Goal: Complete application form

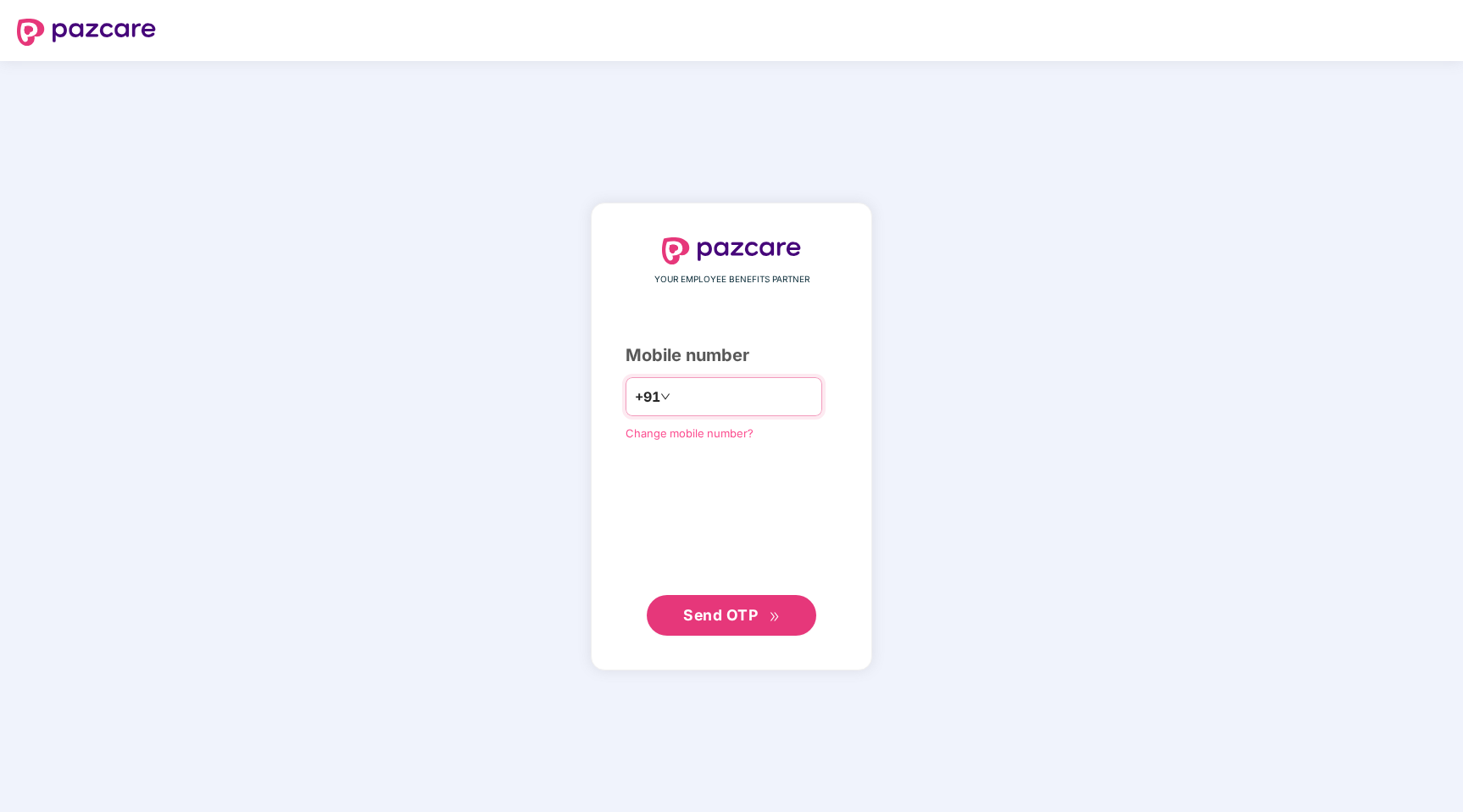
click at [704, 399] on input "number" at bounding box center [743, 396] width 139 height 27
type input "**********"
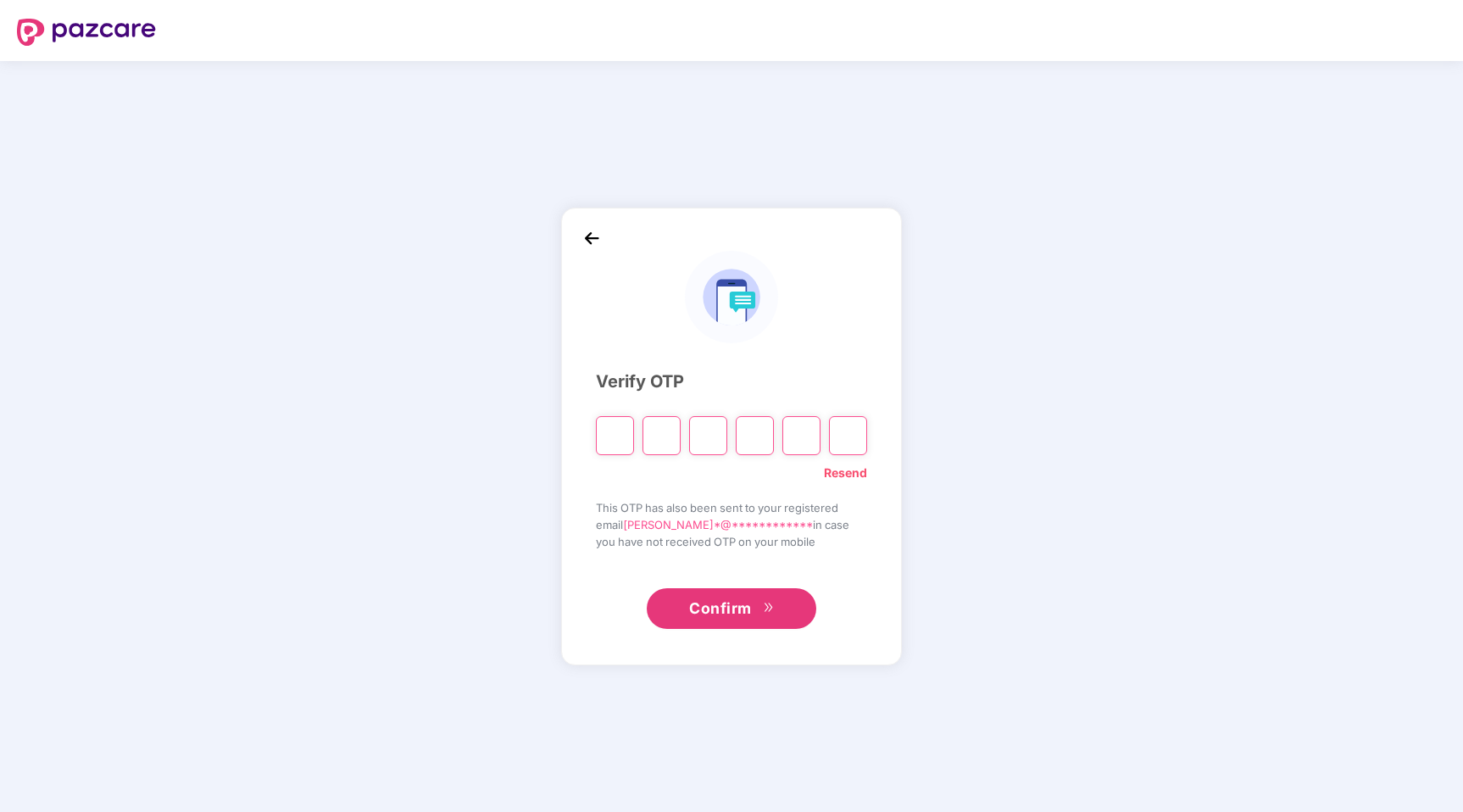
type input "*"
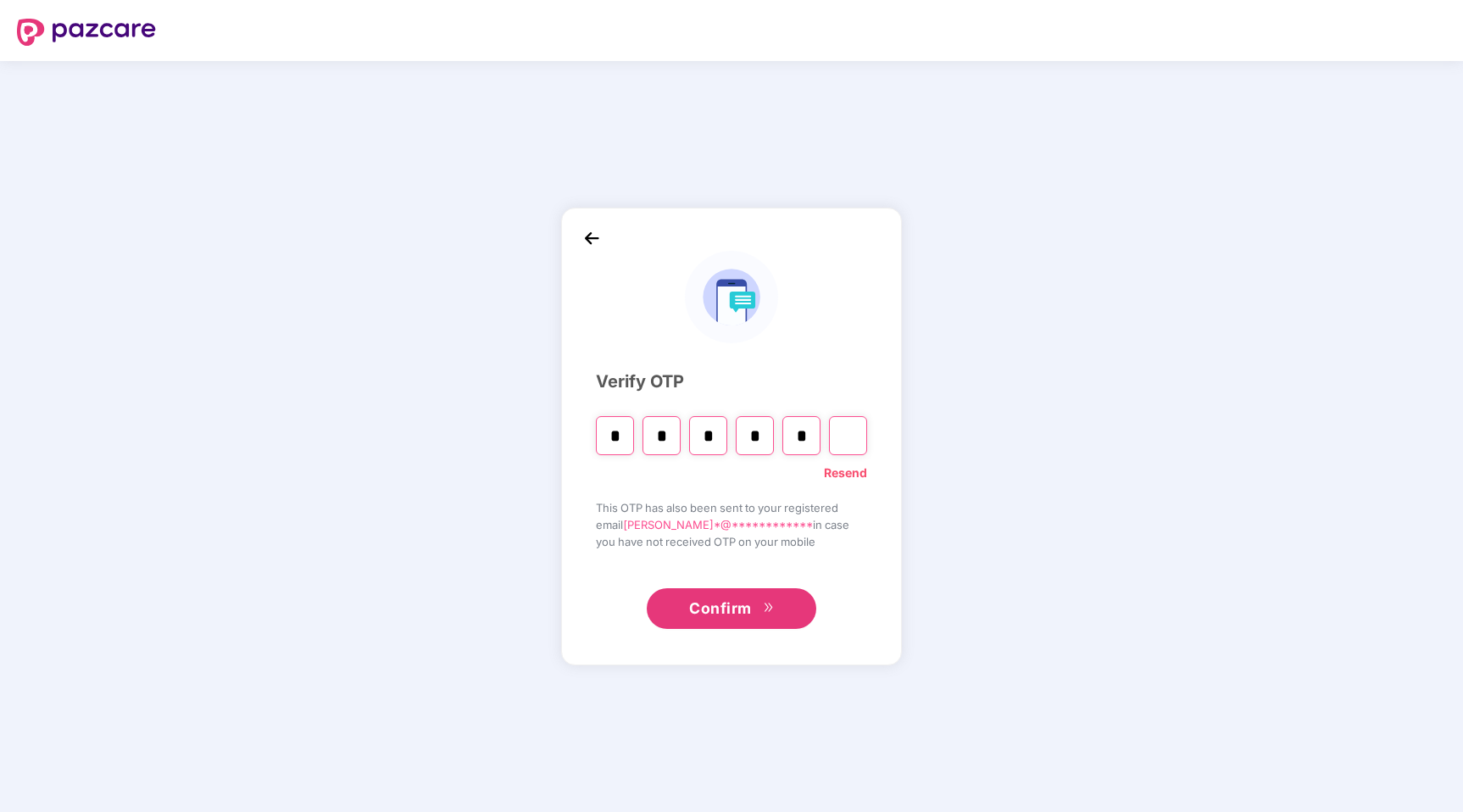
type input "*"
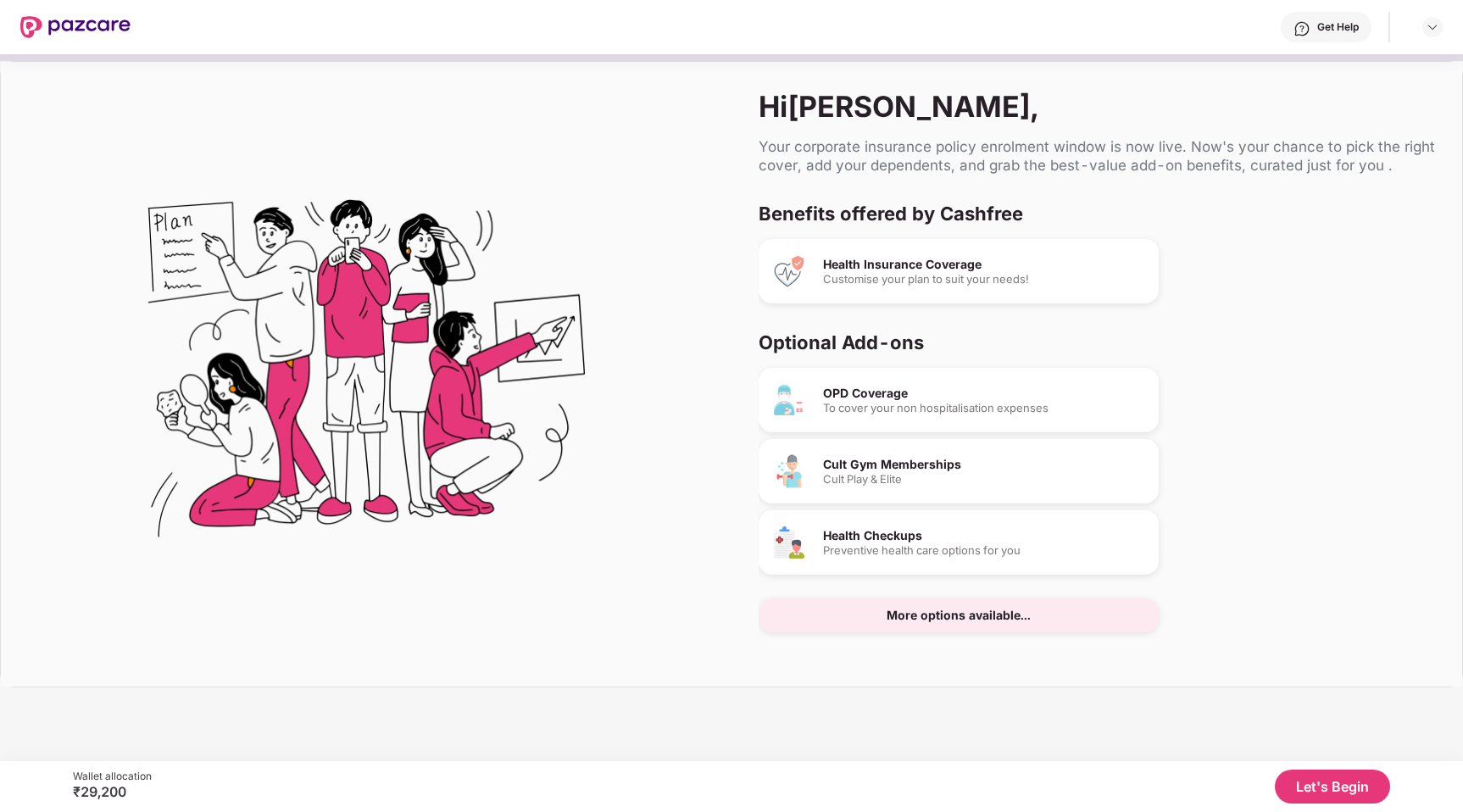
drag, startPoint x: 1324, startPoint y: 779, endPoint x: 1258, endPoint y: 413, distance: 371.9
click at [1258, 413] on div "Get Help Hi [PERSON_NAME] , Your corporate insurance policy enrolment window is…" at bounding box center [731, 406] width 1463 height 812
click at [972, 413] on div "To cover your non hospitalisation expenses" at bounding box center [984, 408] width 322 height 11
click at [972, 503] on div "OPD Coverage To cover your non hospitalisation expenses Cult Gym Memberships Cu…" at bounding box center [1090, 500] width 662 height 264
click at [943, 551] on div "Preventive health care options for you" at bounding box center [984, 550] width 322 height 11
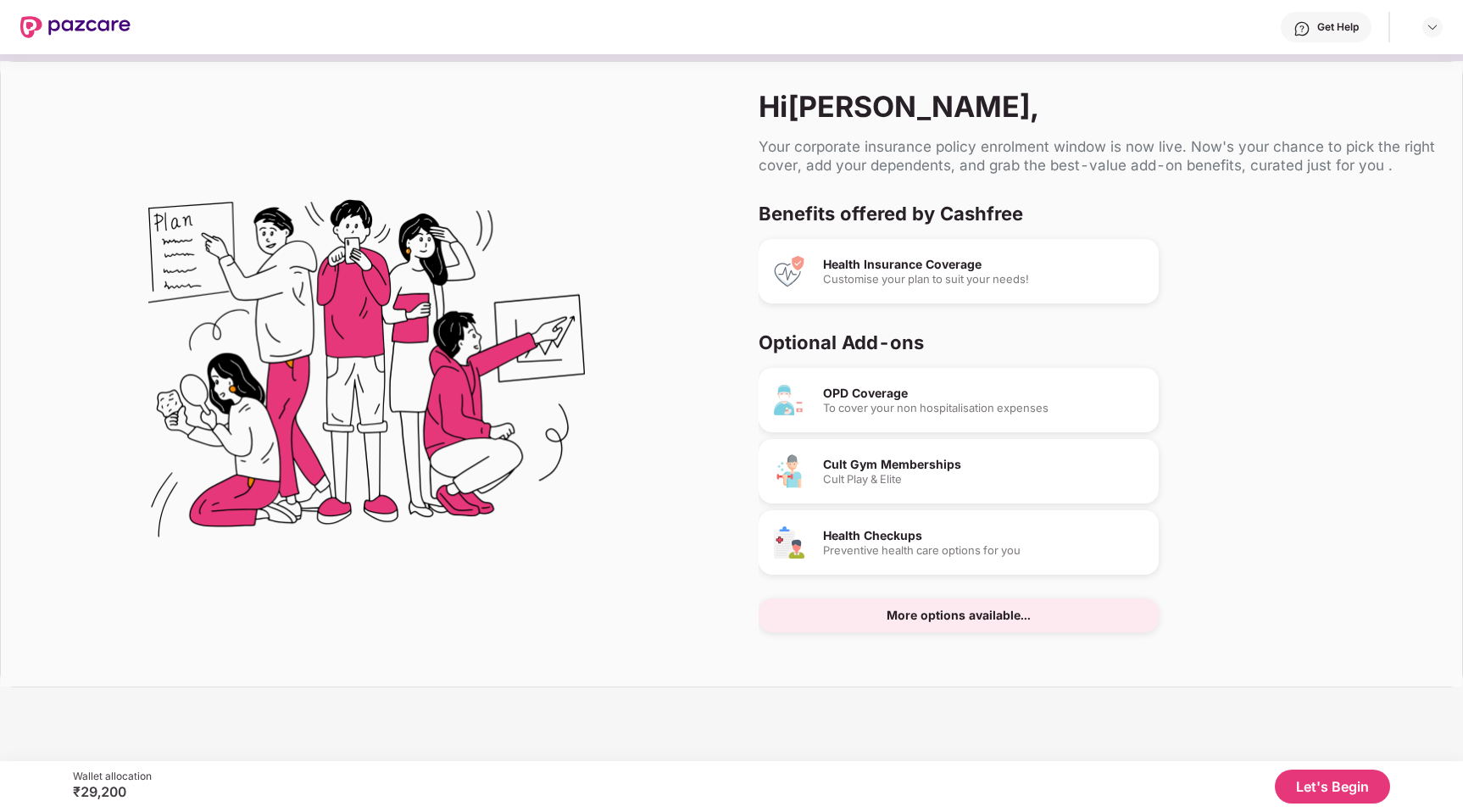
click at [954, 414] on div "OPD Coverage To cover your non hospitalisation expenses" at bounding box center [958, 400] width 400 height 64
click at [942, 414] on div "OPD Coverage To cover your non hospitalisation expenses" at bounding box center [958, 400] width 400 height 64
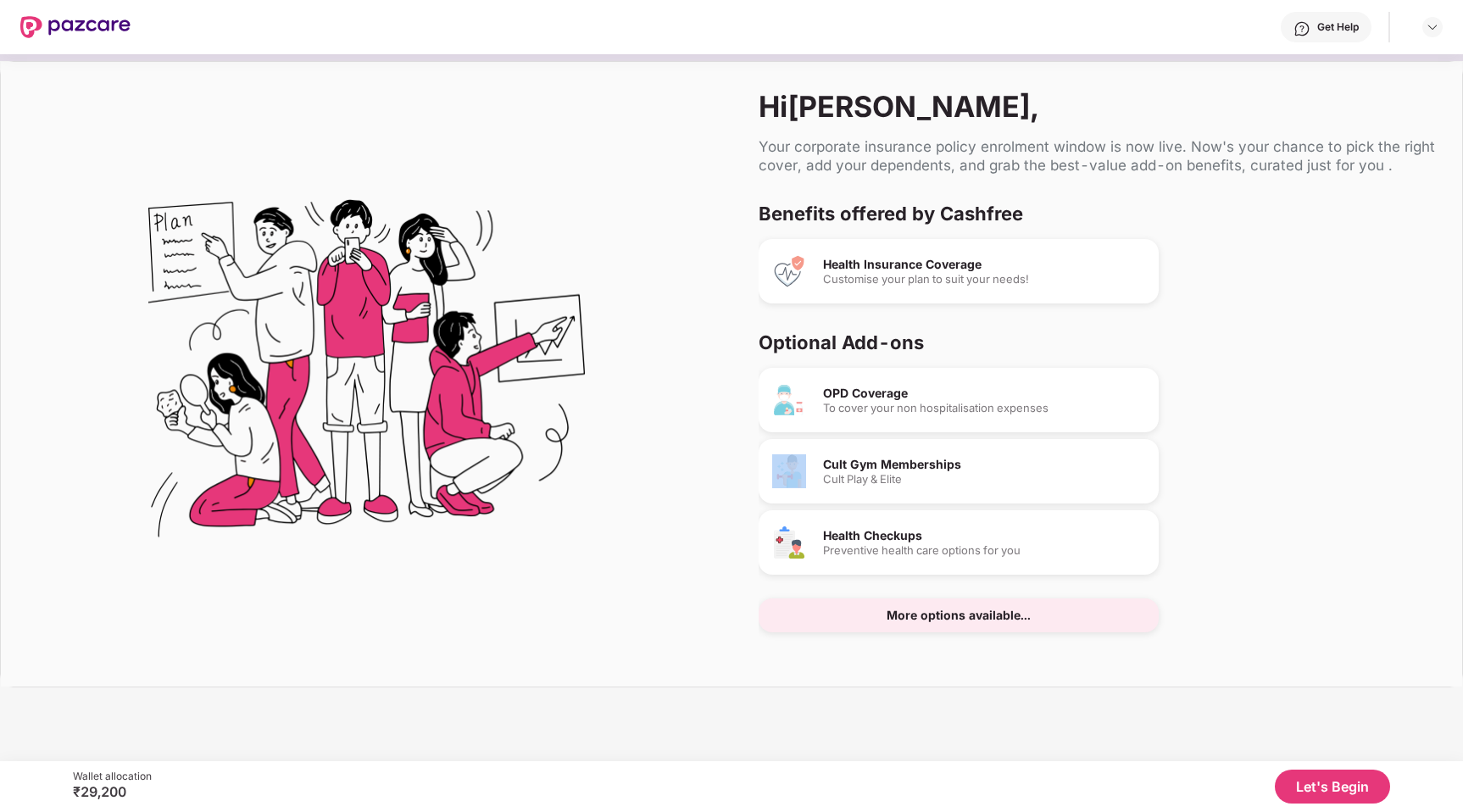
click at [935, 414] on div "OPD Coverage To cover your non hospitalisation expenses" at bounding box center [958, 400] width 400 height 64
click at [1319, 788] on button "Let's Begin" at bounding box center [1332, 786] width 115 height 33
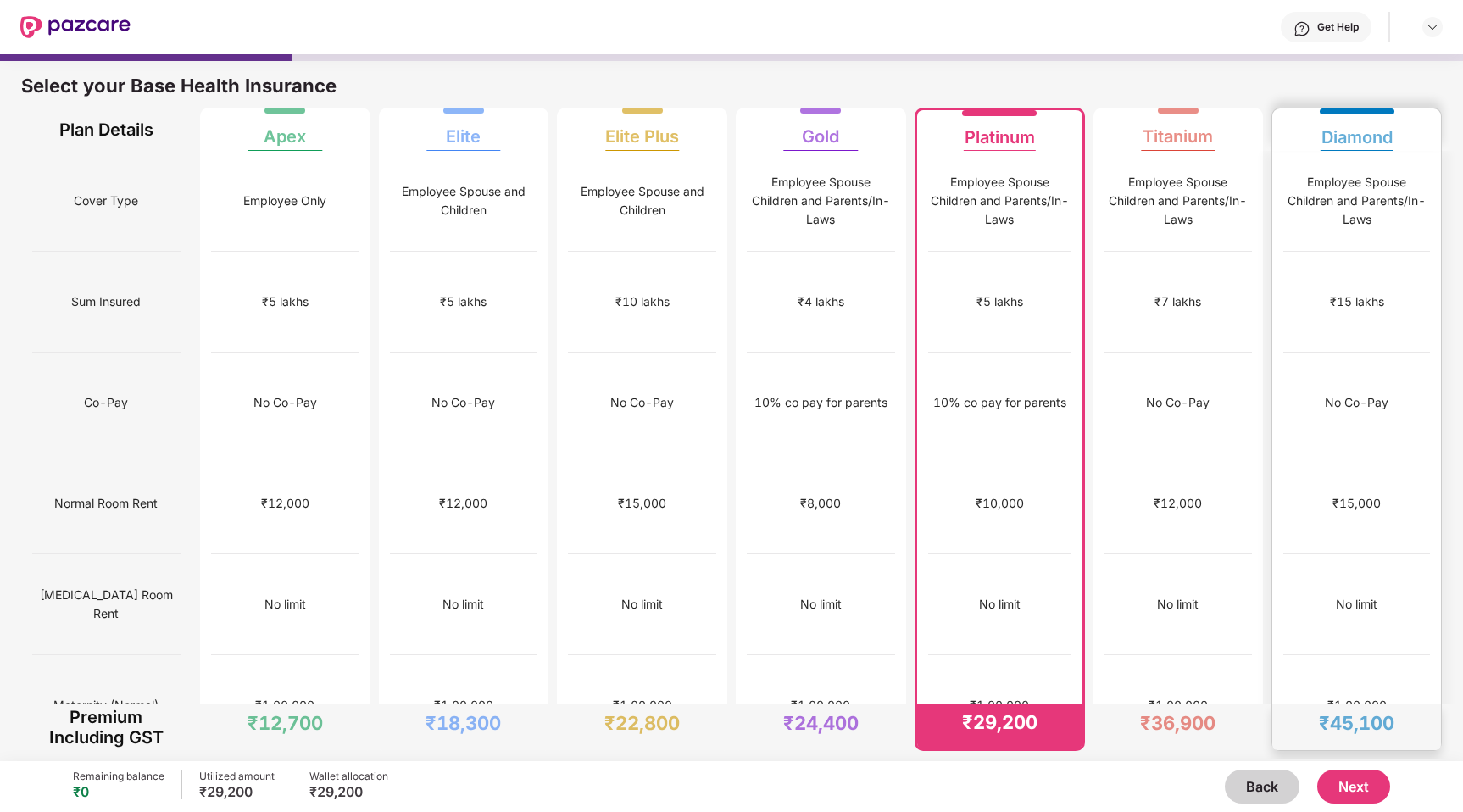
click at [1379, 284] on div "₹15 lakhs" at bounding box center [1356, 302] width 146 height 100
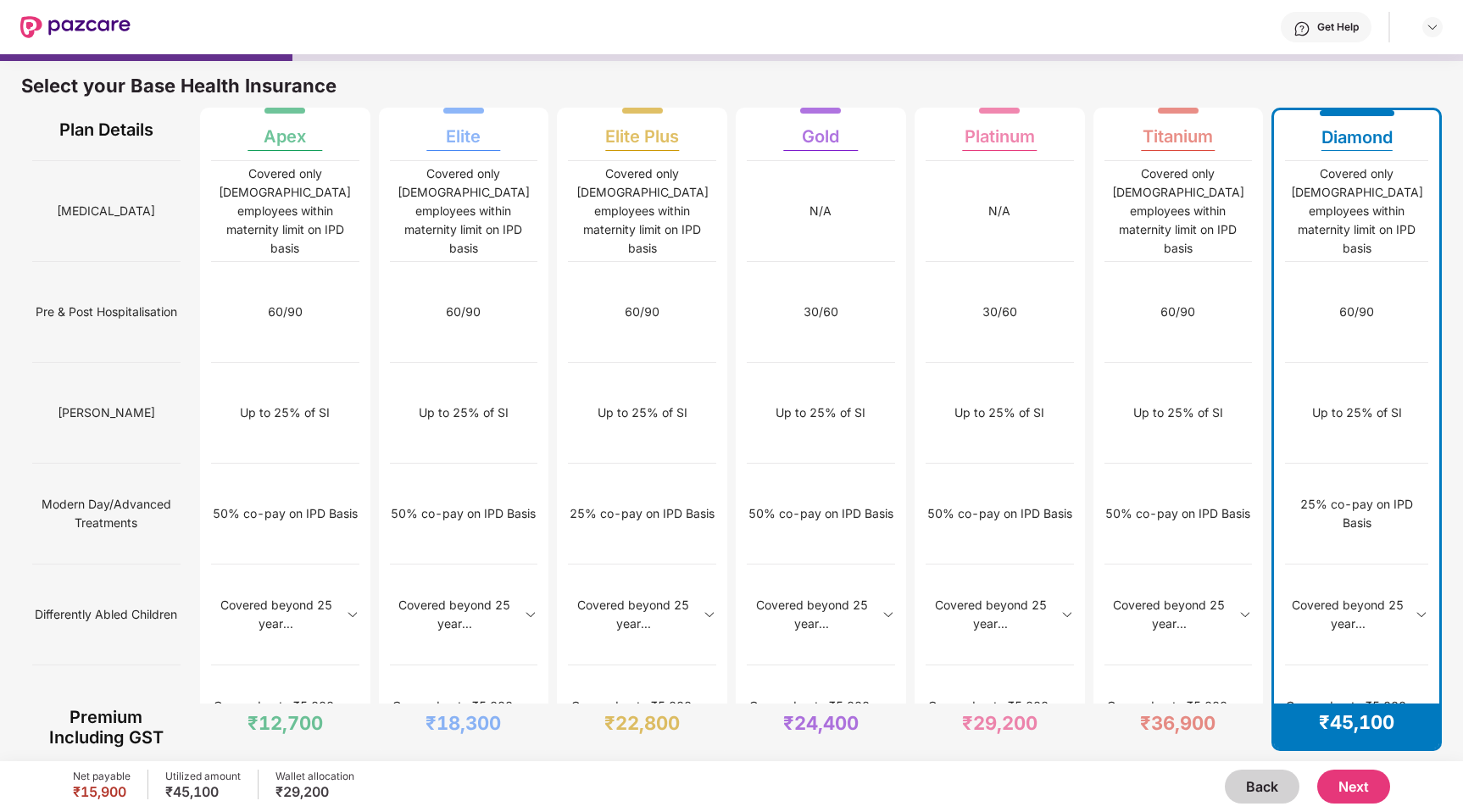
scroll to position [9, 0]
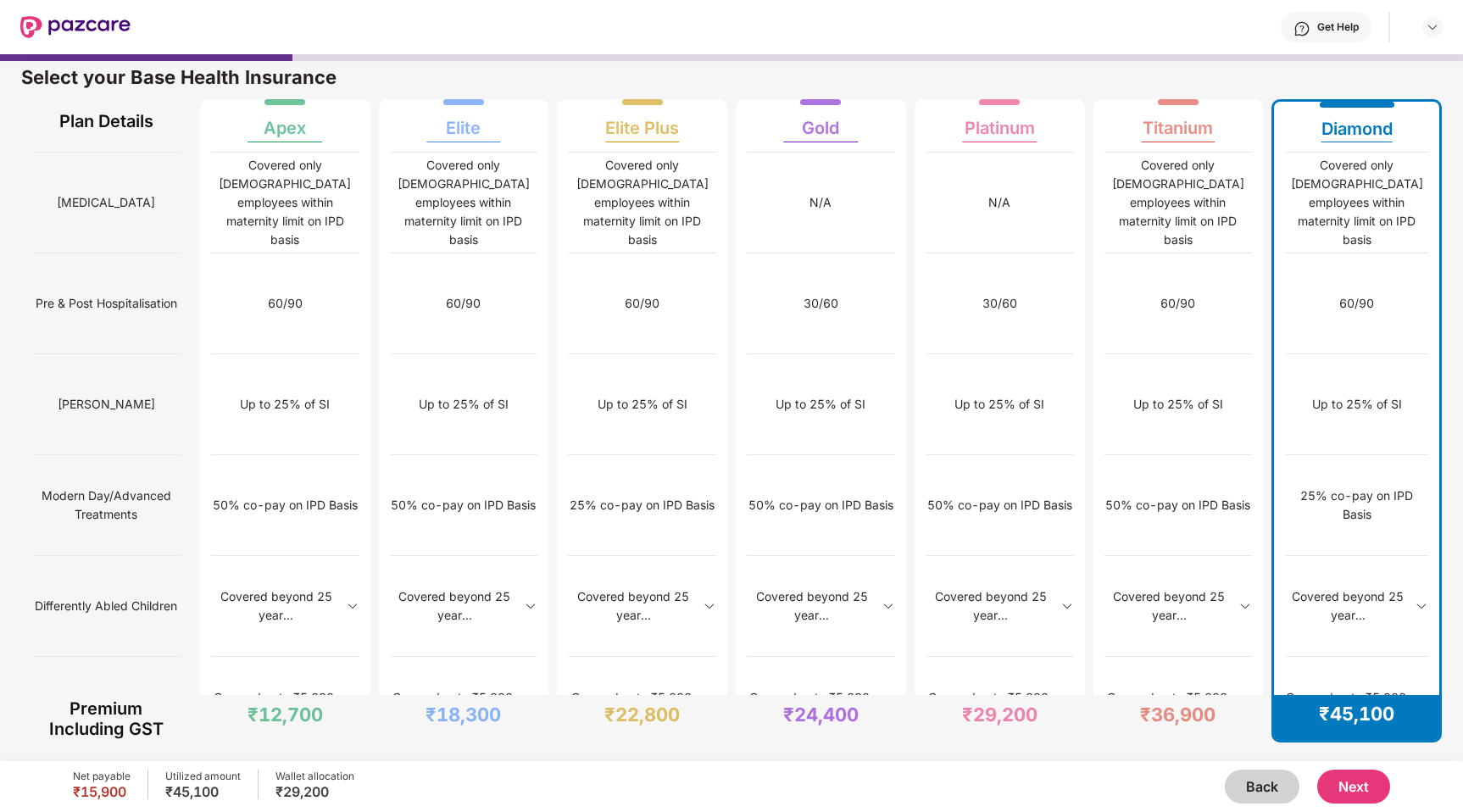
click at [1357, 791] on button "Next" at bounding box center [1353, 786] width 73 height 33
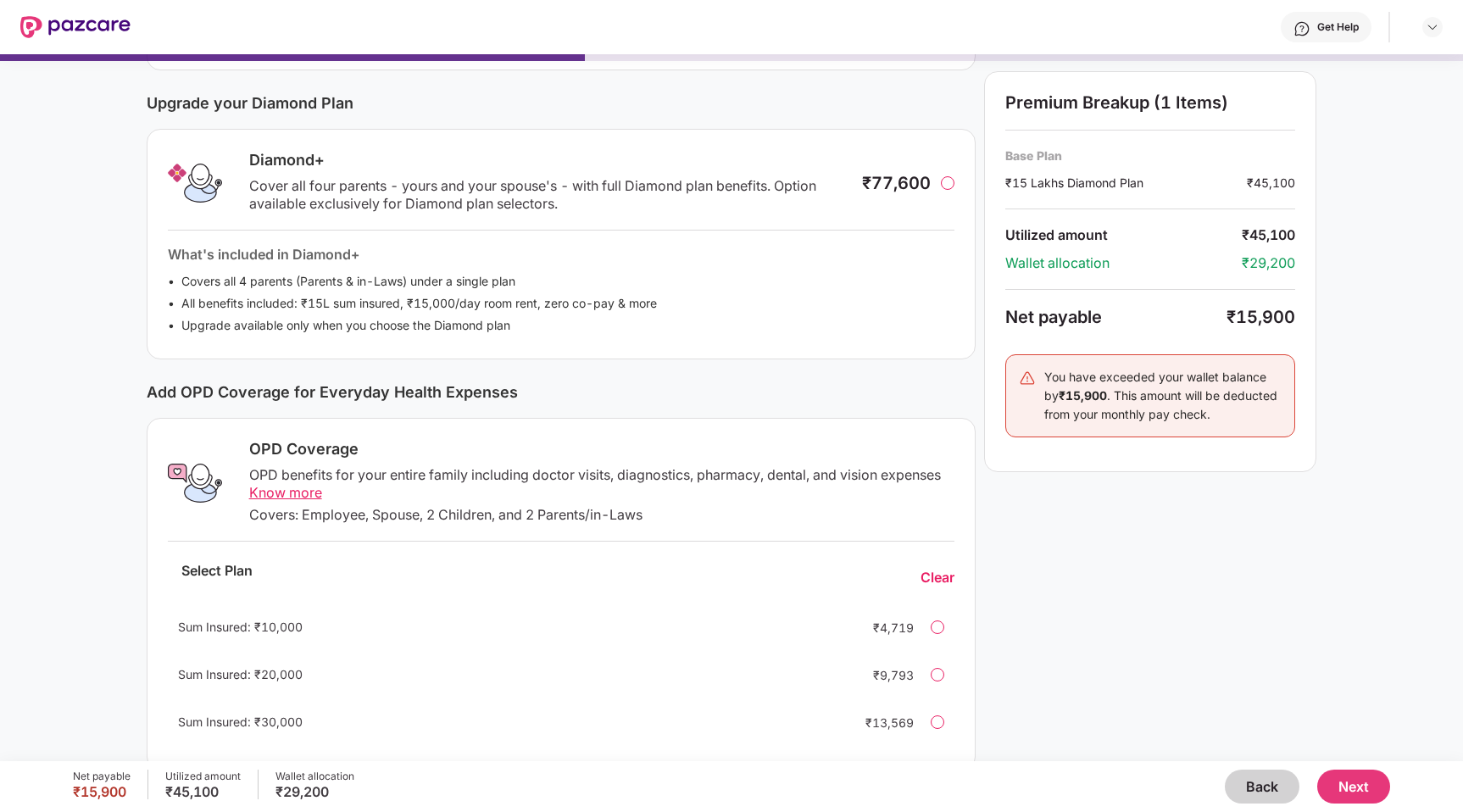
scroll to position [228, 0]
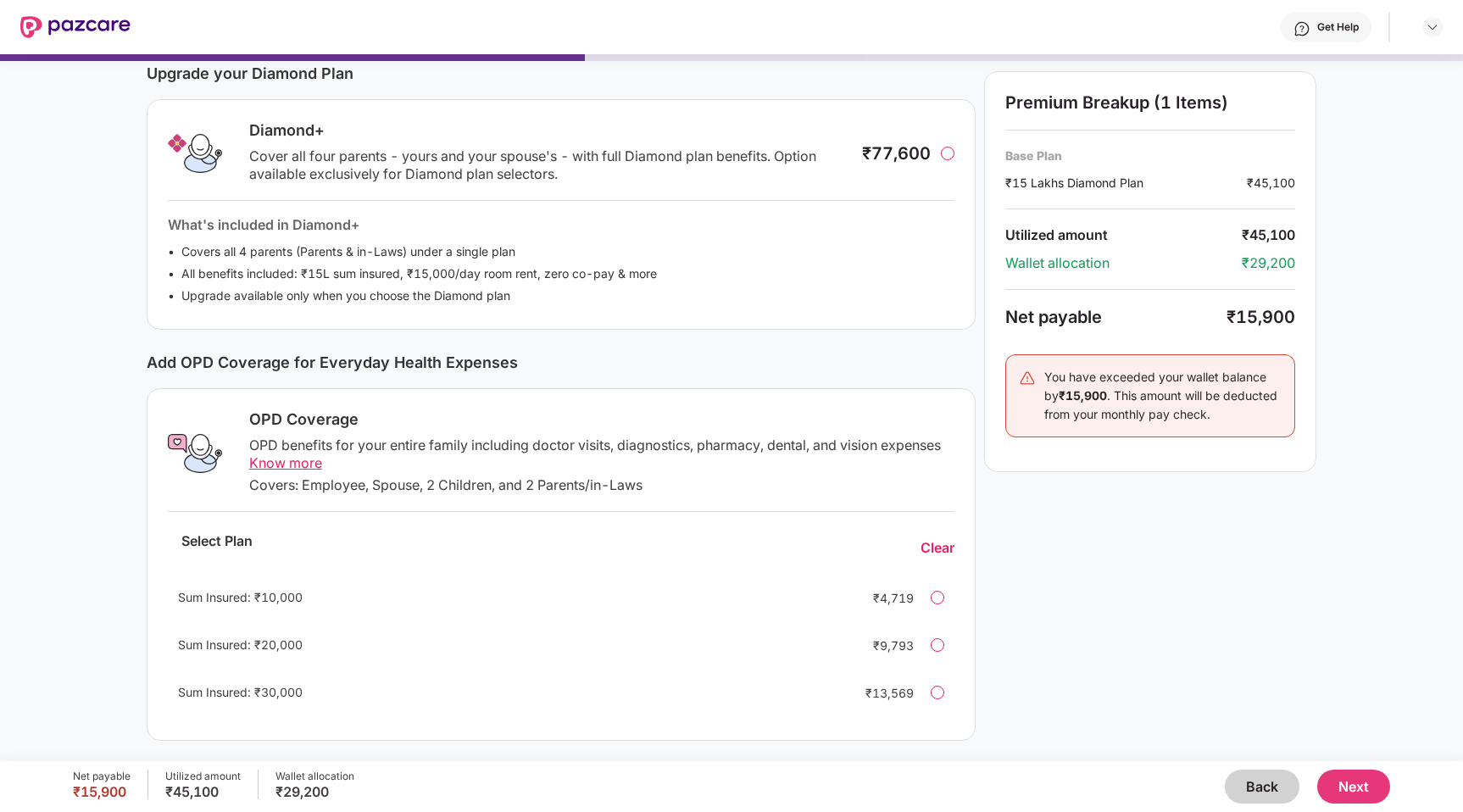
click at [255, 458] on span "Know more" at bounding box center [285, 462] width 73 height 17
click at [938, 694] on div at bounding box center [936, 691] width 13 height 13
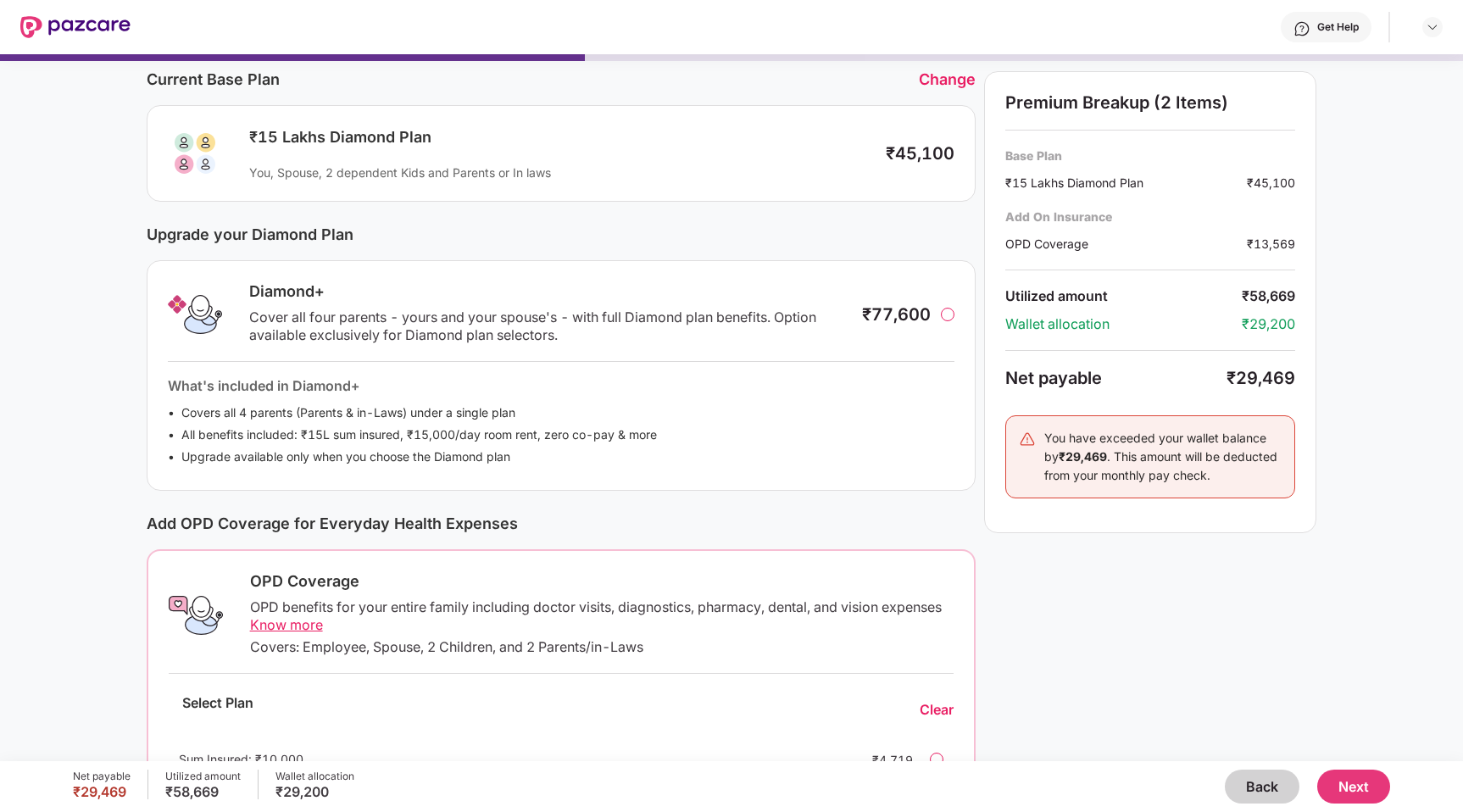
scroll to position [124, 0]
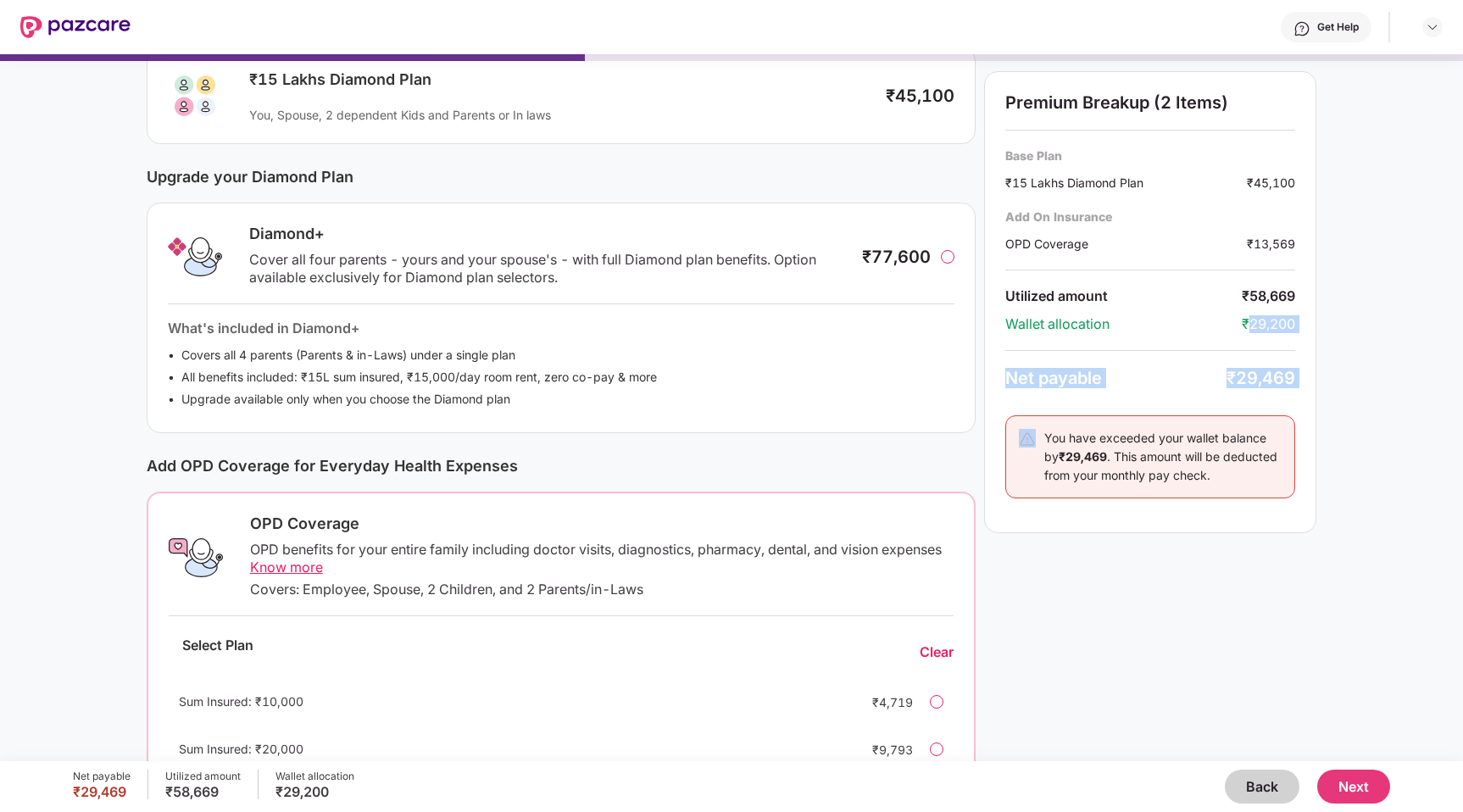
drag, startPoint x: 1250, startPoint y: 326, endPoint x: 1389, endPoint y: 326, distance: 139.0
click at [1389, 326] on div "Current Base Plan Change ₹15 Lakhs Diamond Plan You, Spouse, 2 dependent Kids a…" at bounding box center [731, 417] width 1463 height 897
click at [1287, 330] on div "₹29,200" at bounding box center [1267, 324] width 54 height 18
drag, startPoint x: 1235, startPoint y: 376, endPoint x: 1301, endPoint y: 375, distance: 66.0
click at [1301, 375] on div "Premium Breakup (2 Items) Base Plan ₹15 Lakhs Diamond Plan ₹45,100 Add On Insur…" at bounding box center [1149, 302] width 332 height 461
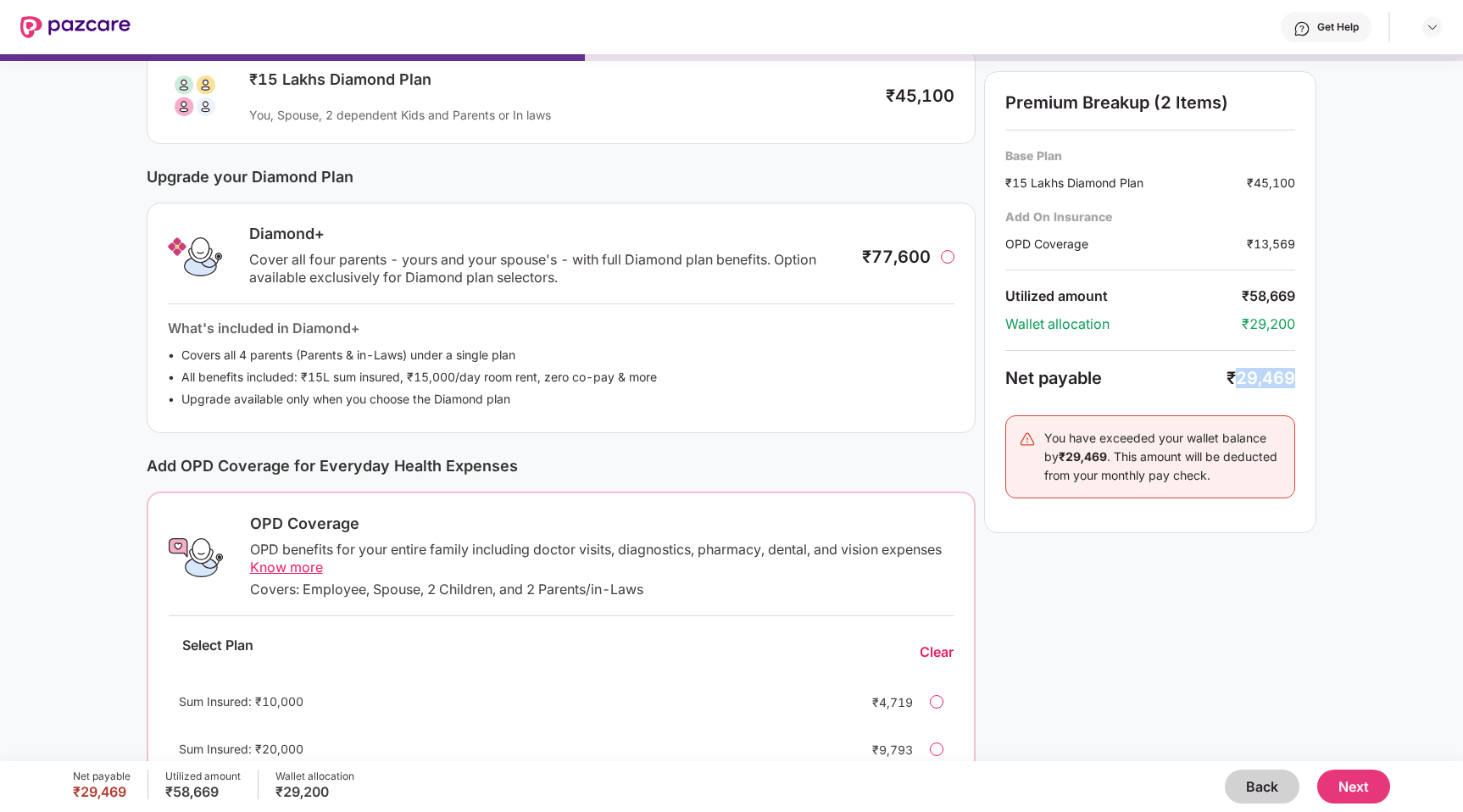
click at [1285, 379] on div "₹29,469" at bounding box center [1260, 378] width 69 height 20
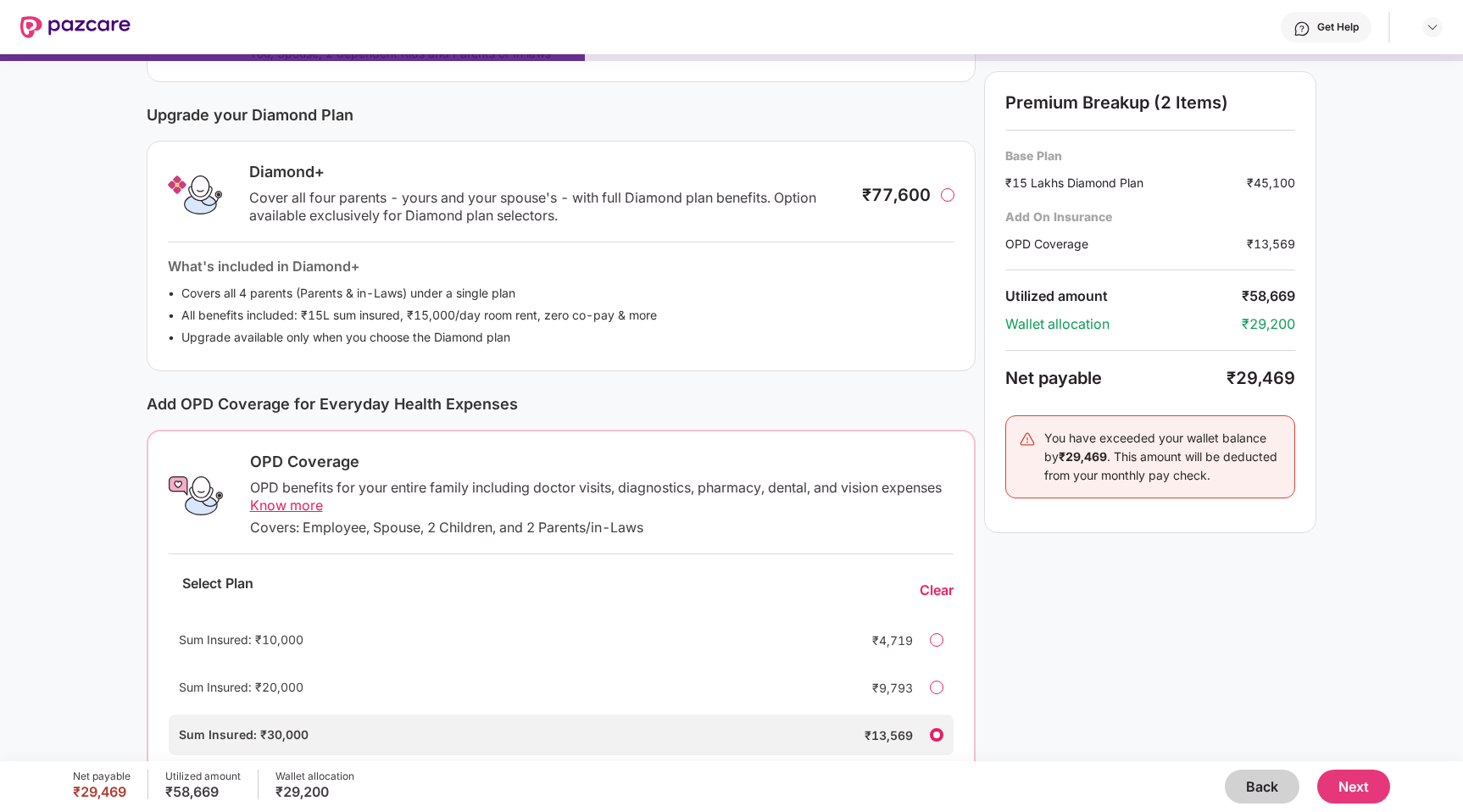
scroll to position [230, 0]
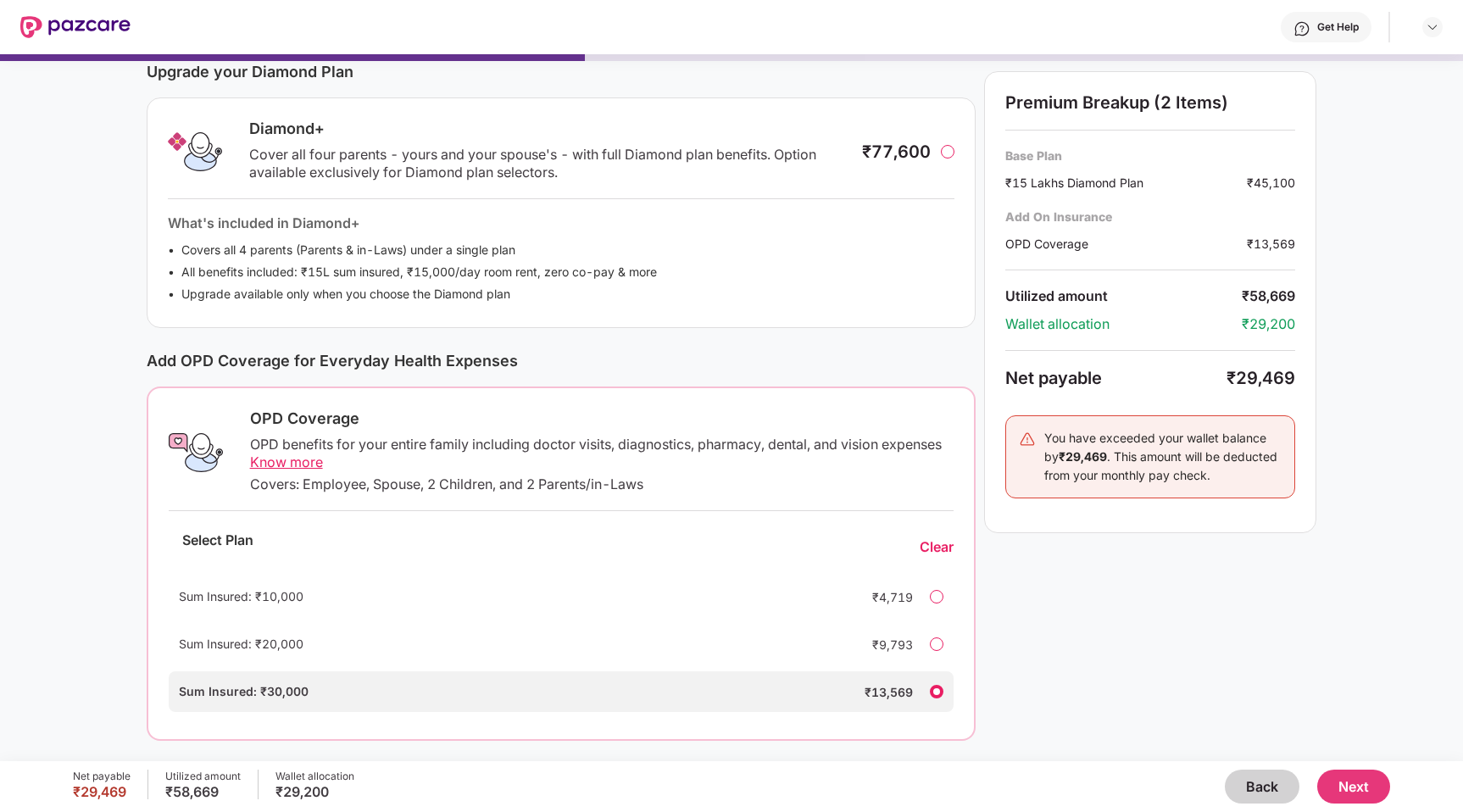
click at [935, 642] on div at bounding box center [935, 643] width 13 height 13
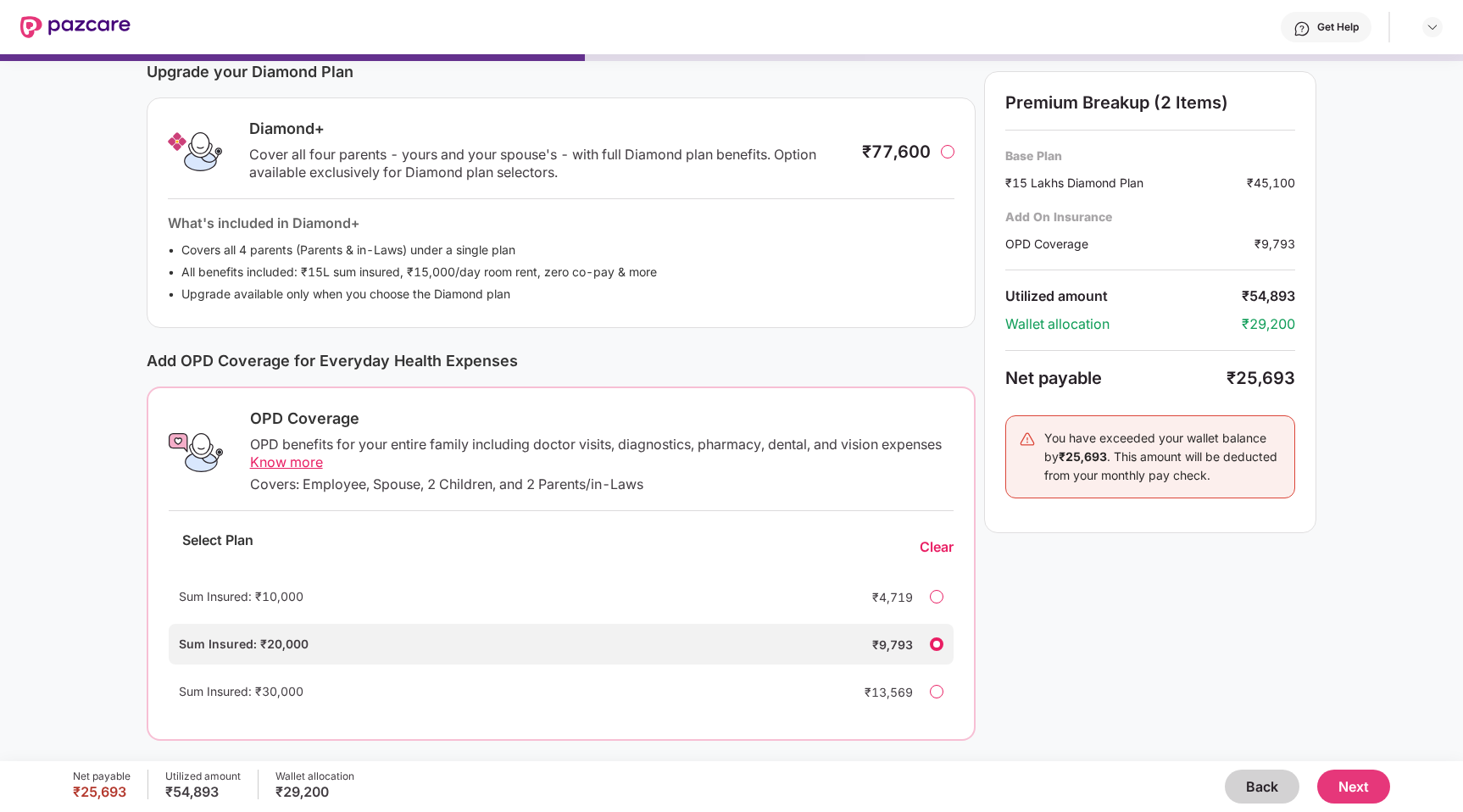
click at [425, 687] on div "Sum Insured: ₹30,000" at bounding box center [508, 690] width 660 height 18
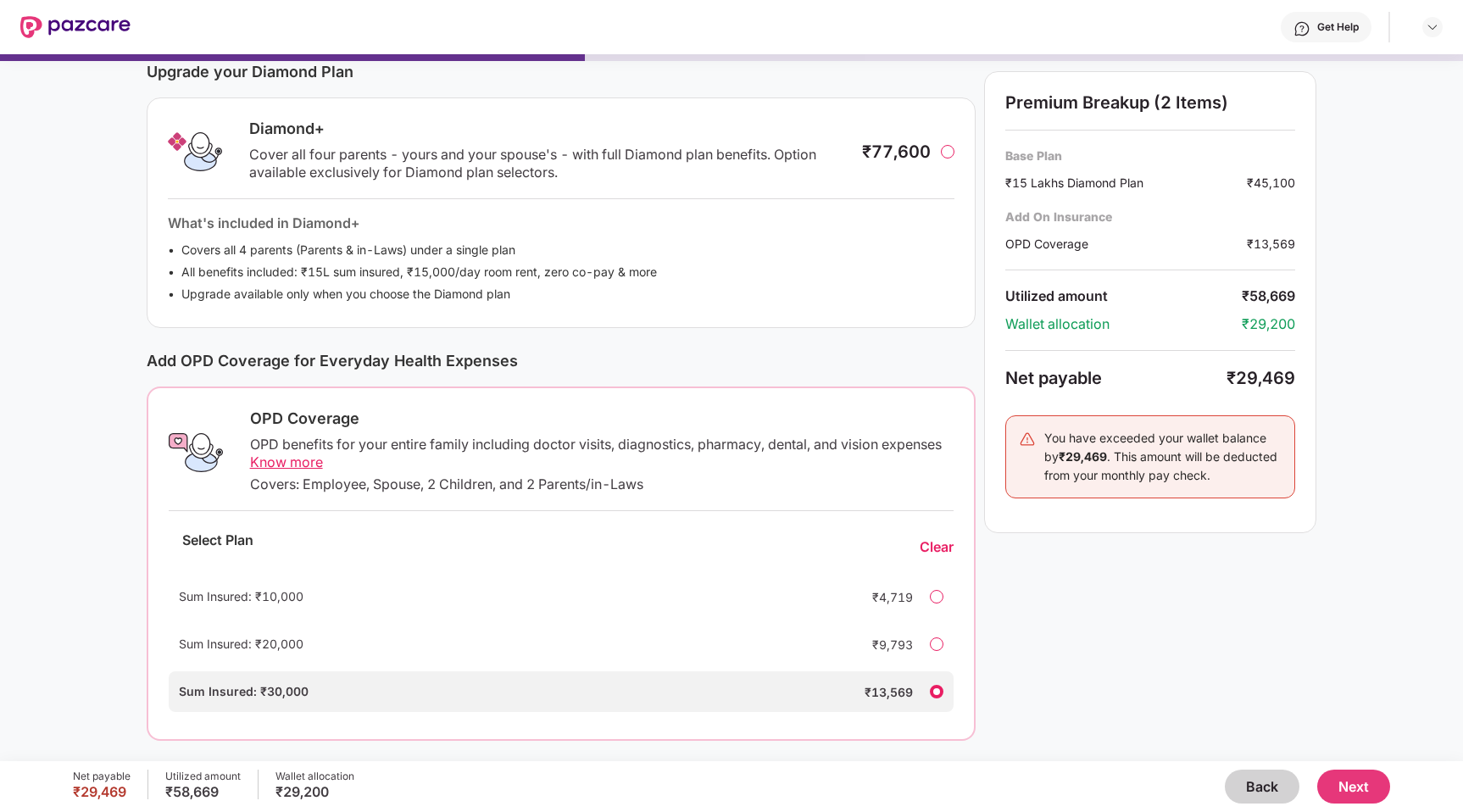
click at [1342, 791] on button "Next" at bounding box center [1353, 786] width 73 height 33
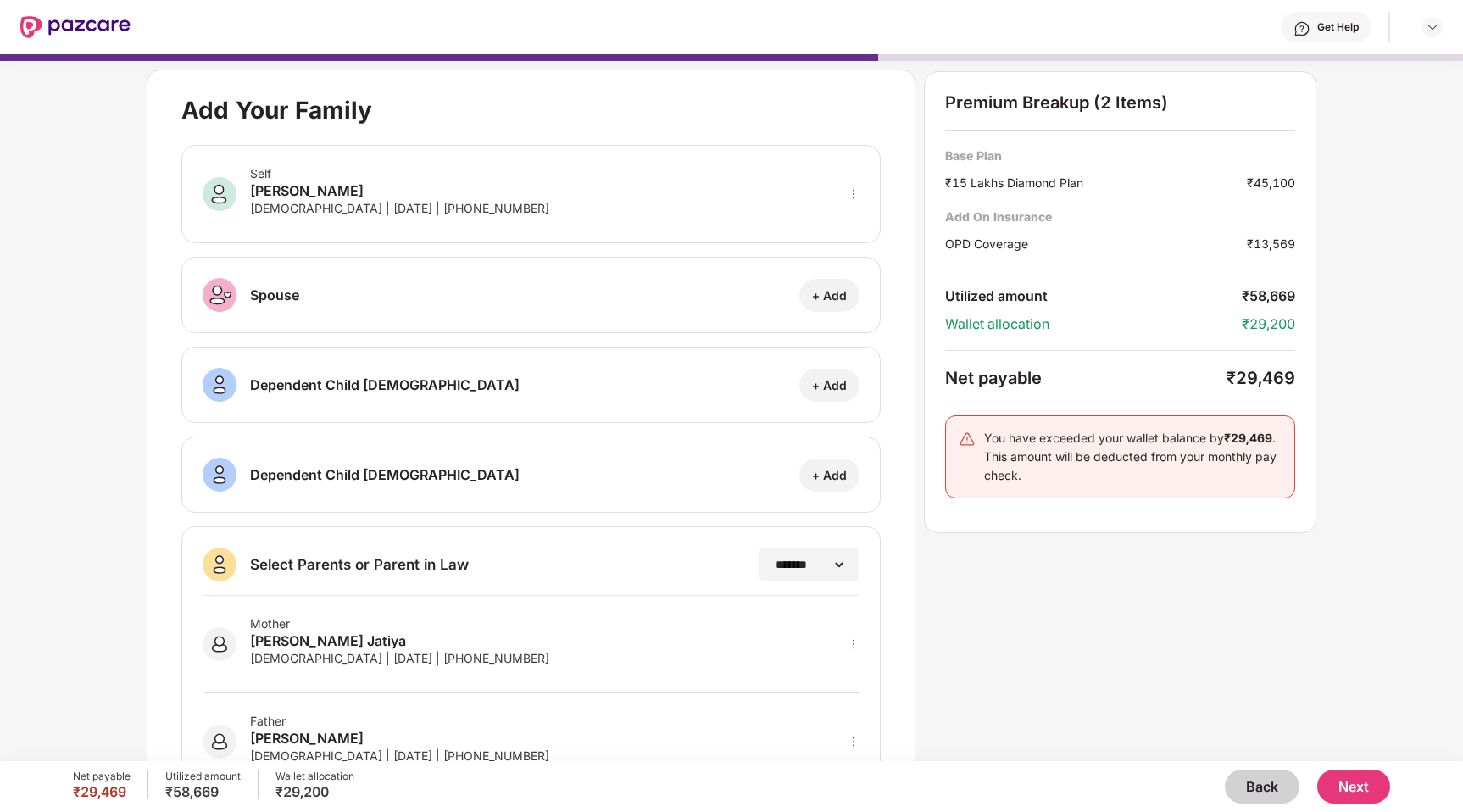
scroll to position [69, 0]
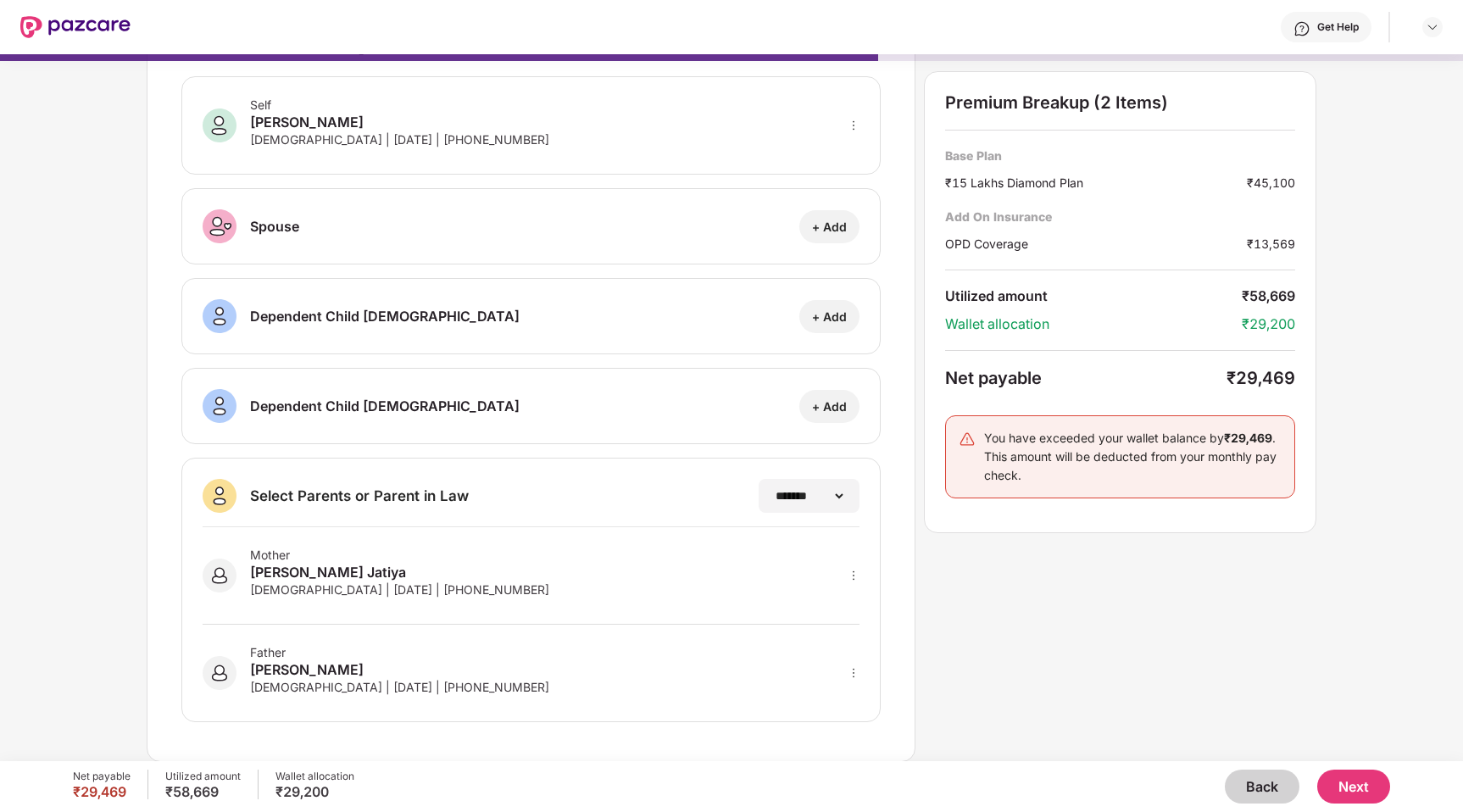
click at [655, 578] on div "Mother [PERSON_NAME] [DEMOGRAPHIC_DATA] | [DATE] | [PHONE_NUMBER]" at bounding box center [531, 575] width 658 height 98
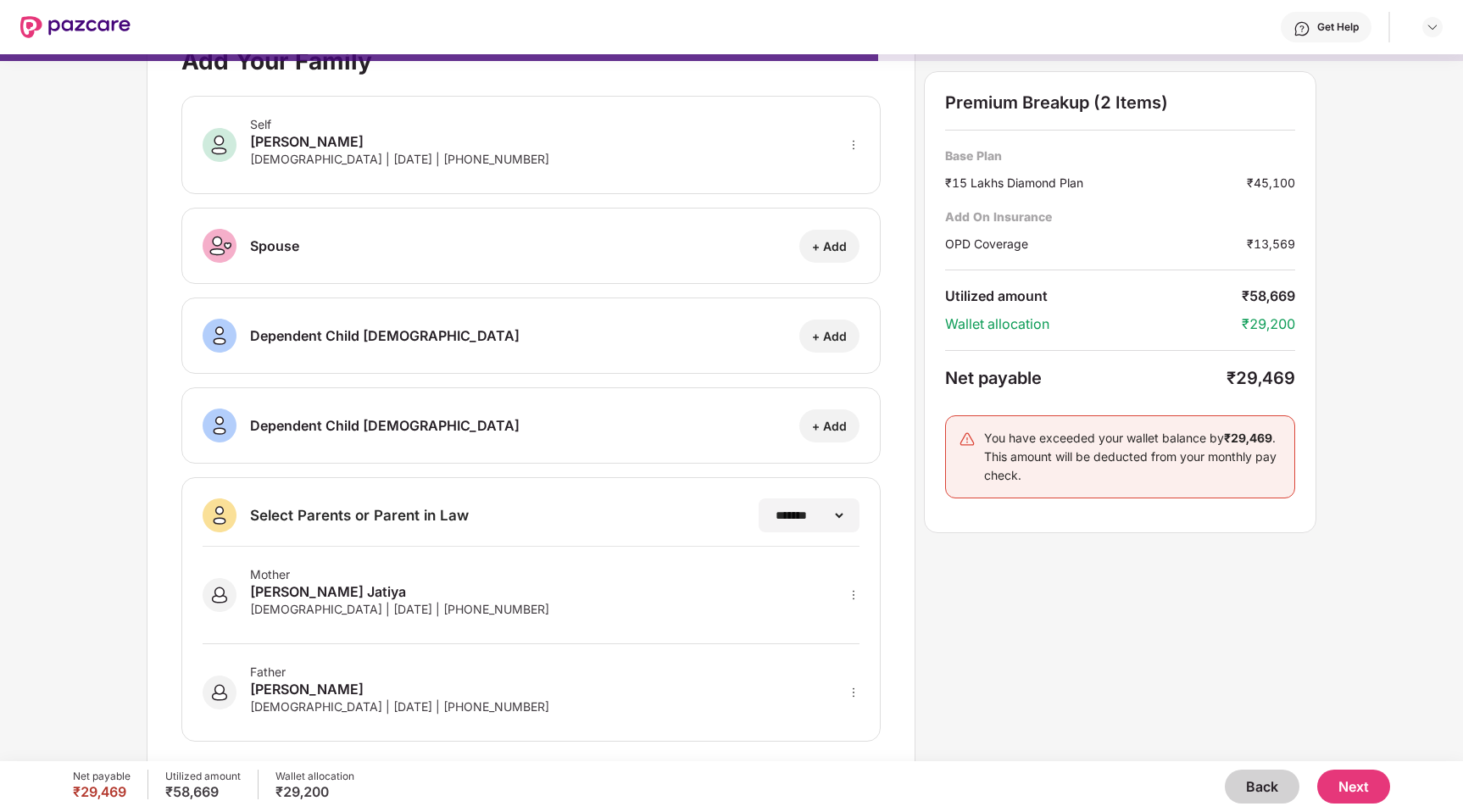
scroll to position [38, 0]
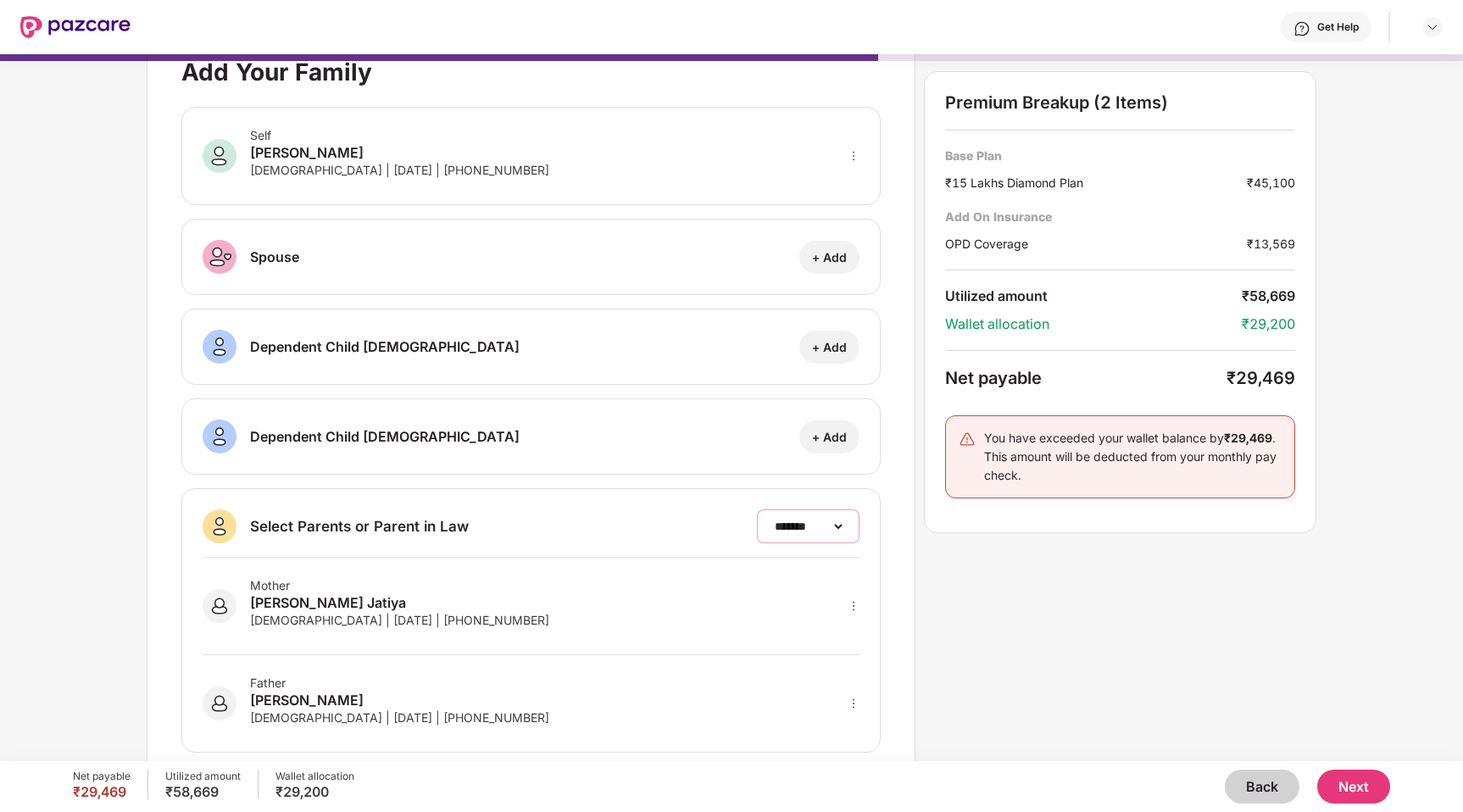
click at [772, 530] on select "**********" at bounding box center [809, 526] width 74 height 13
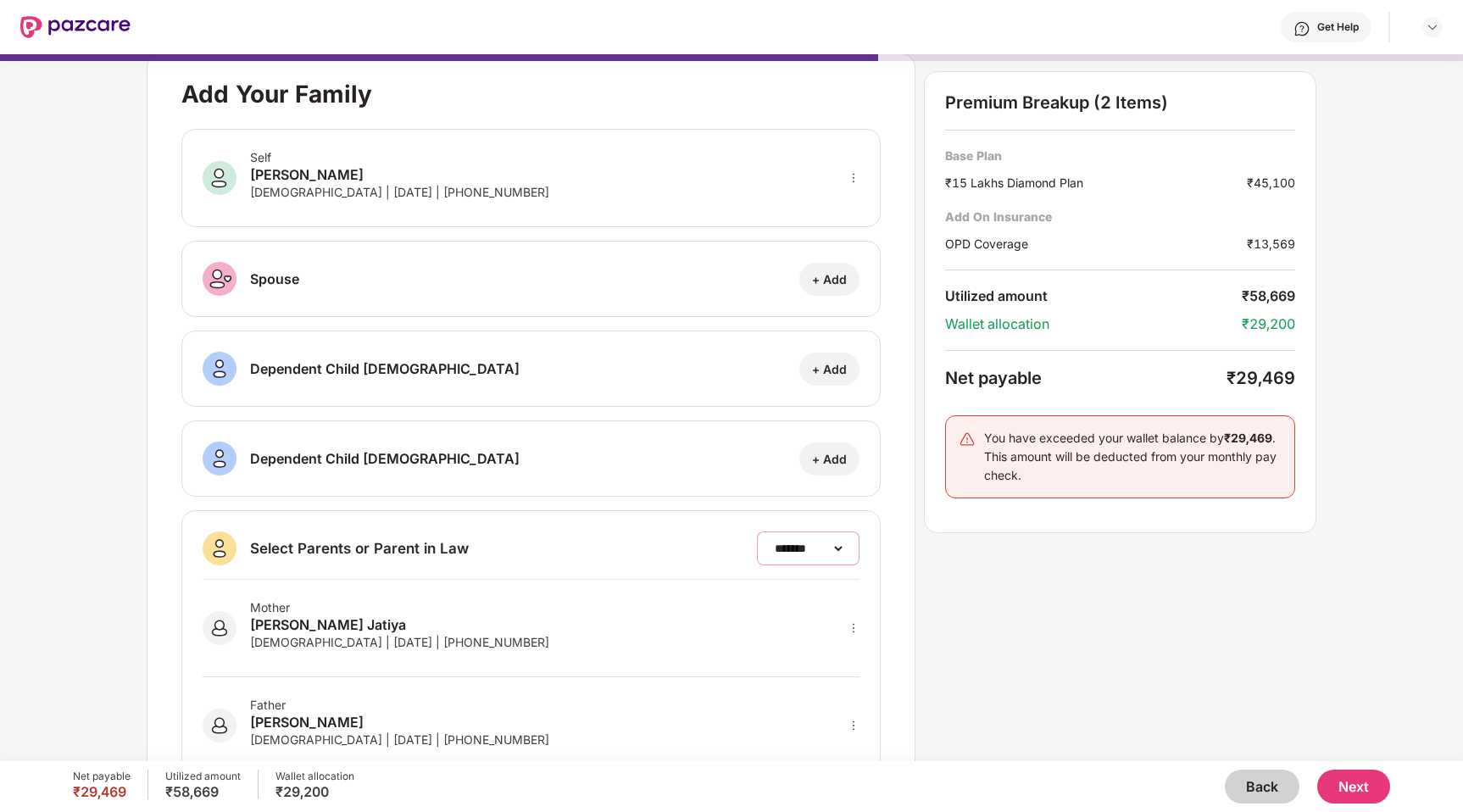
scroll to position [0, 0]
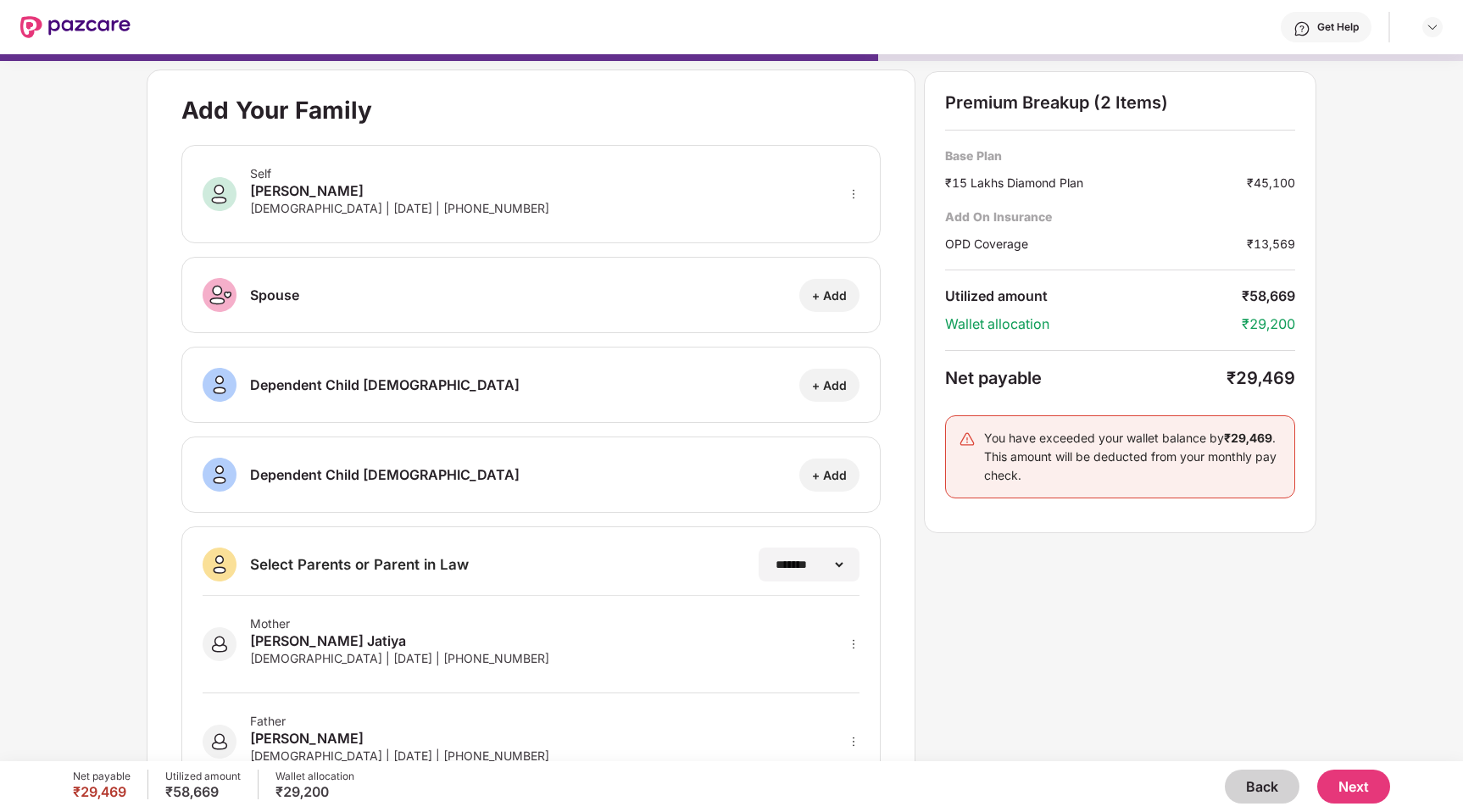
click at [1256, 242] on div "₹13,569" at bounding box center [1270, 243] width 48 height 18
click at [1252, 242] on div "₹13,569" at bounding box center [1270, 243] width 48 height 18
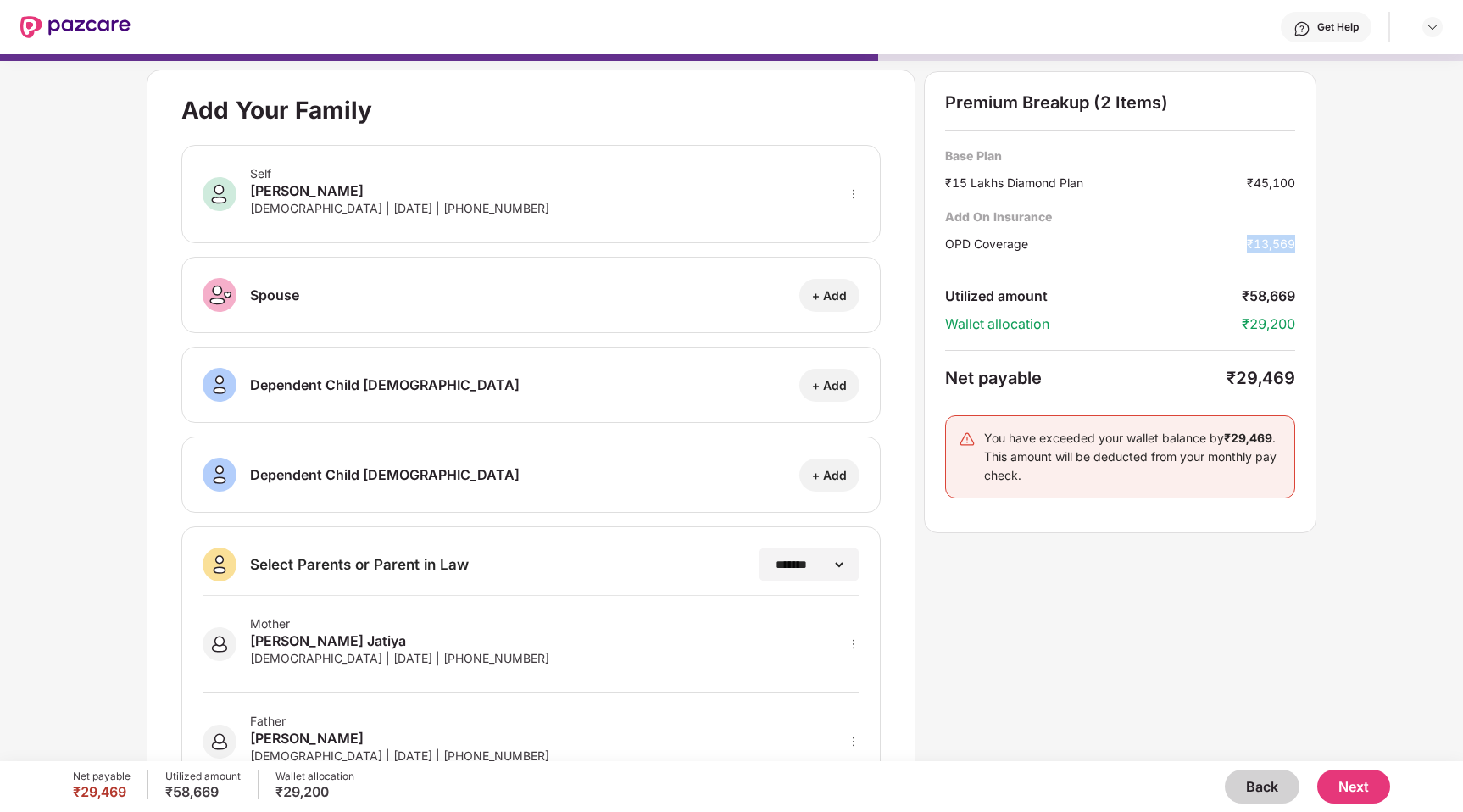
click at [1252, 242] on div "₹13,569" at bounding box center [1270, 243] width 48 height 18
click at [1252, 242] on div "₹13,569" at bounding box center [1270, 243] width 48 height 18
click at [1257, 243] on div "₹13,569" at bounding box center [1270, 243] width 48 height 18
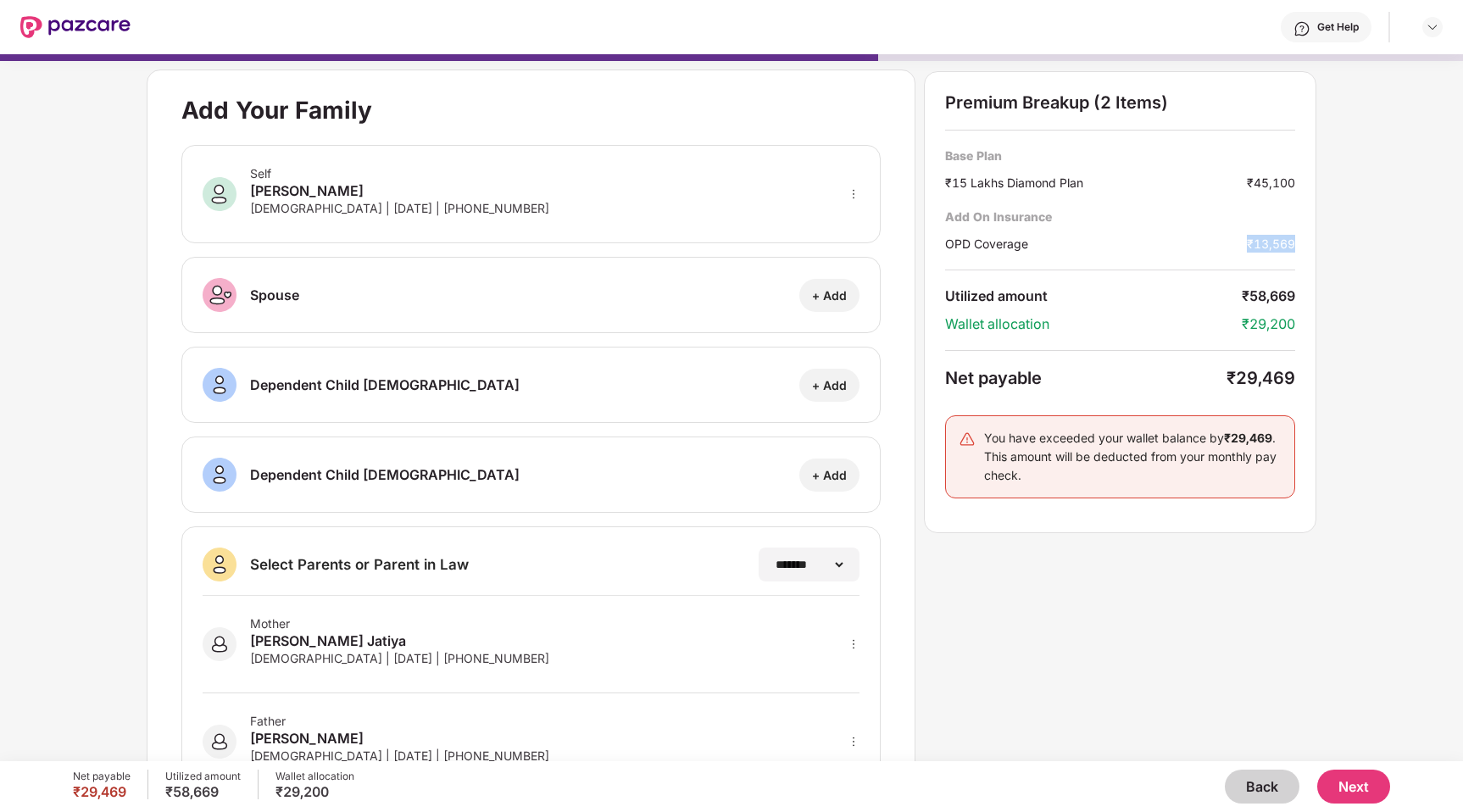
click at [1257, 243] on div "₹13,569" at bounding box center [1270, 243] width 48 height 18
click at [1254, 243] on div "₹13,569" at bounding box center [1270, 243] width 48 height 18
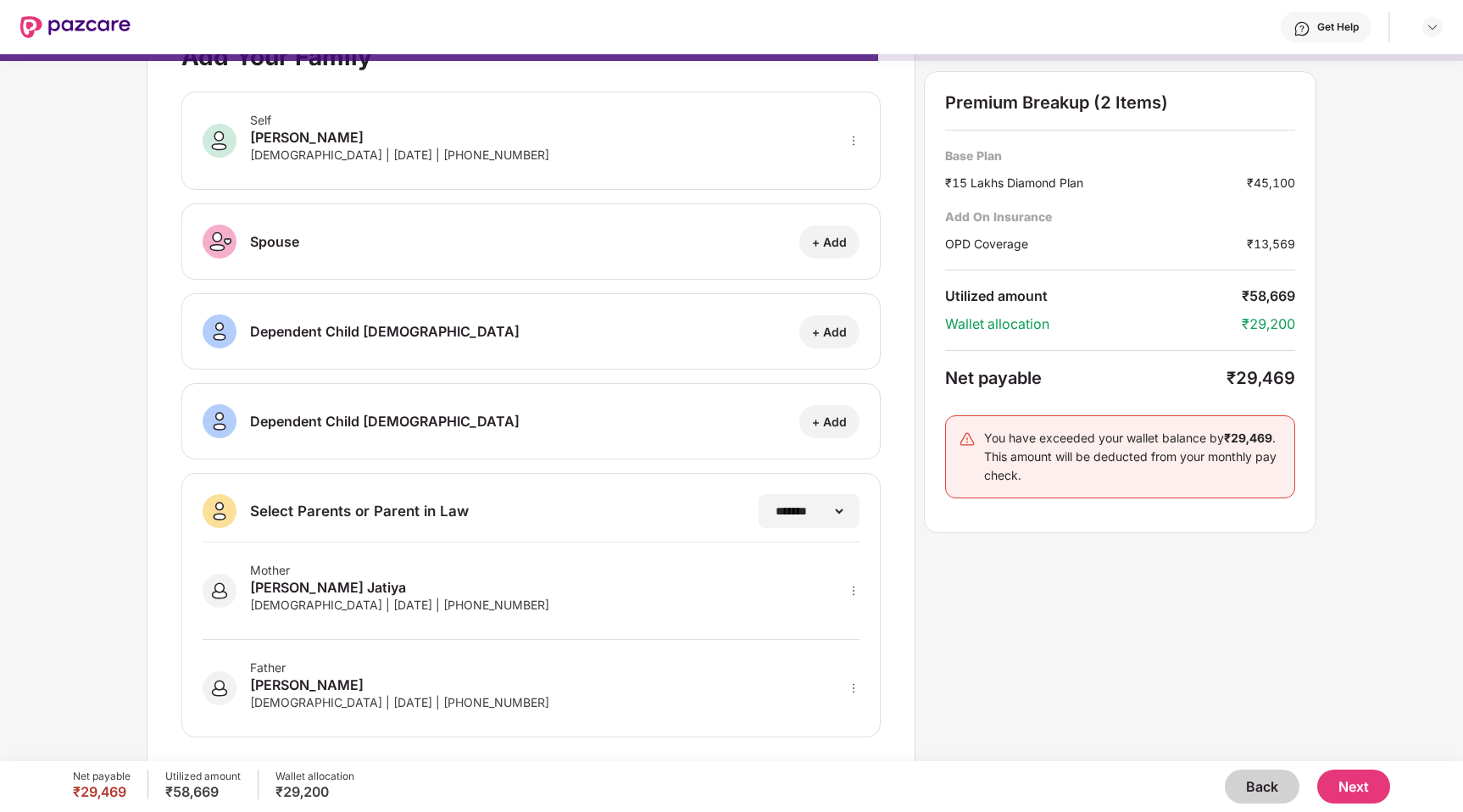
scroll to position [69, 0]
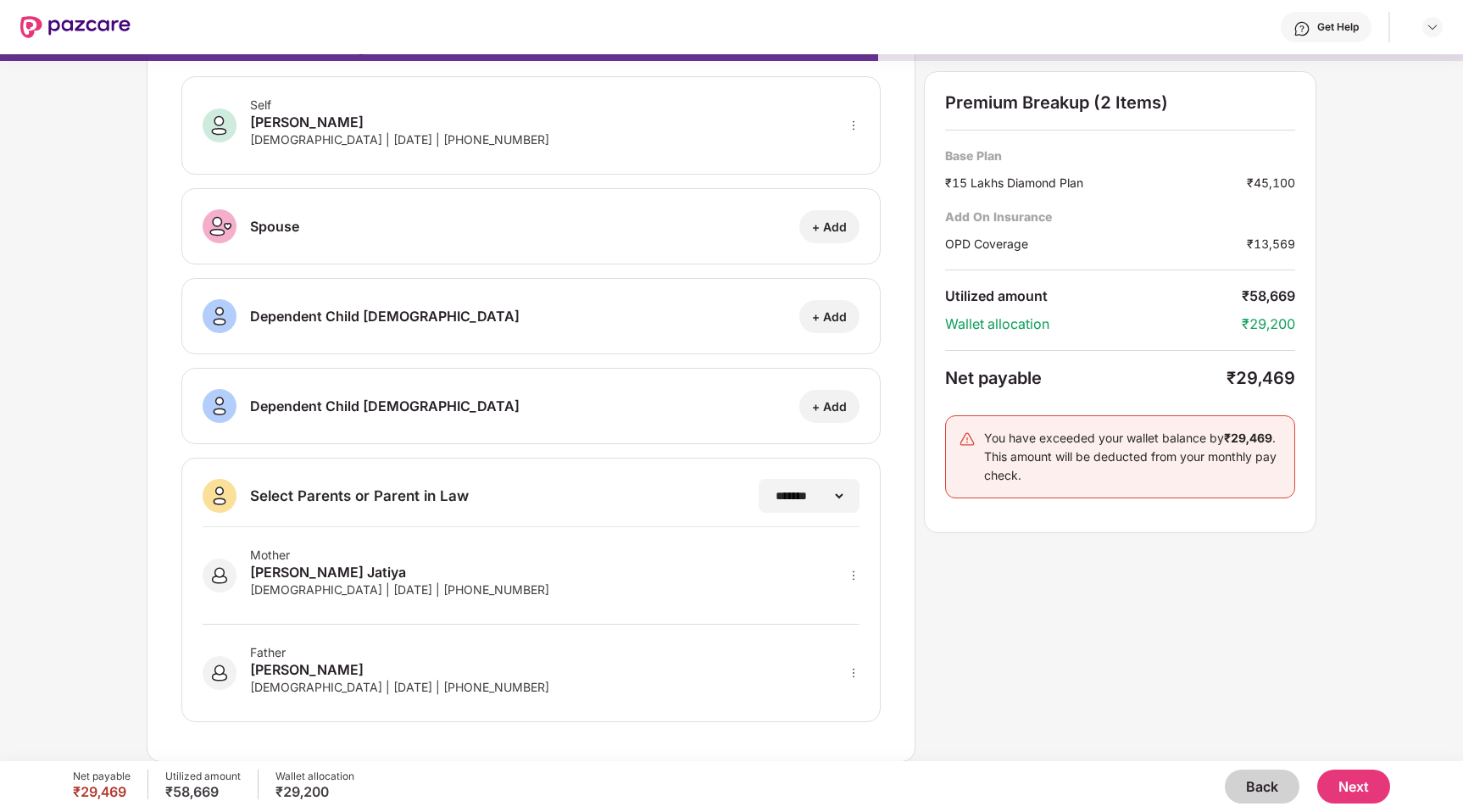
click at [1263, 789] on button "Back" at bounding box center [1261, 786] width 75 height 33
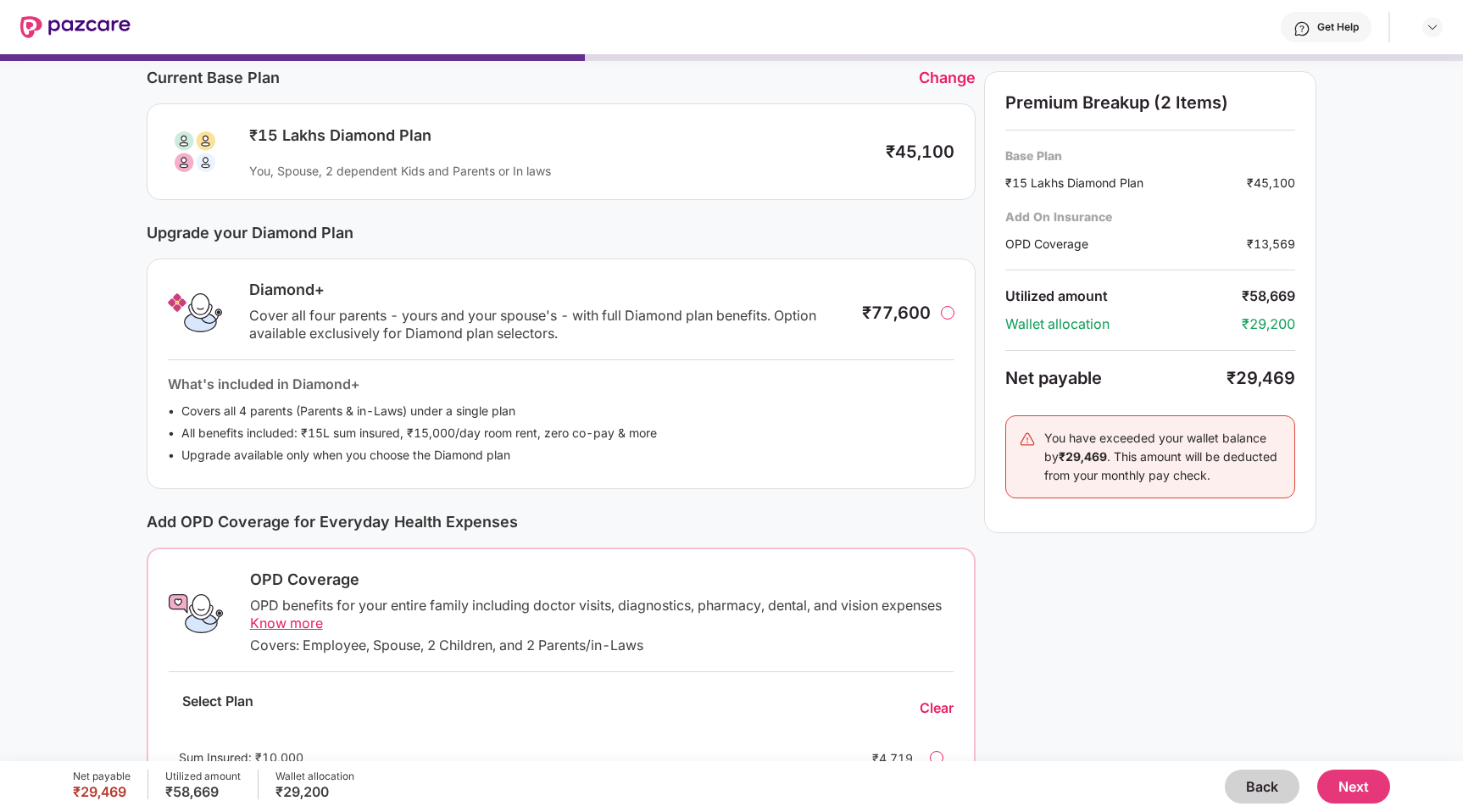
scroll to position [230, 0]
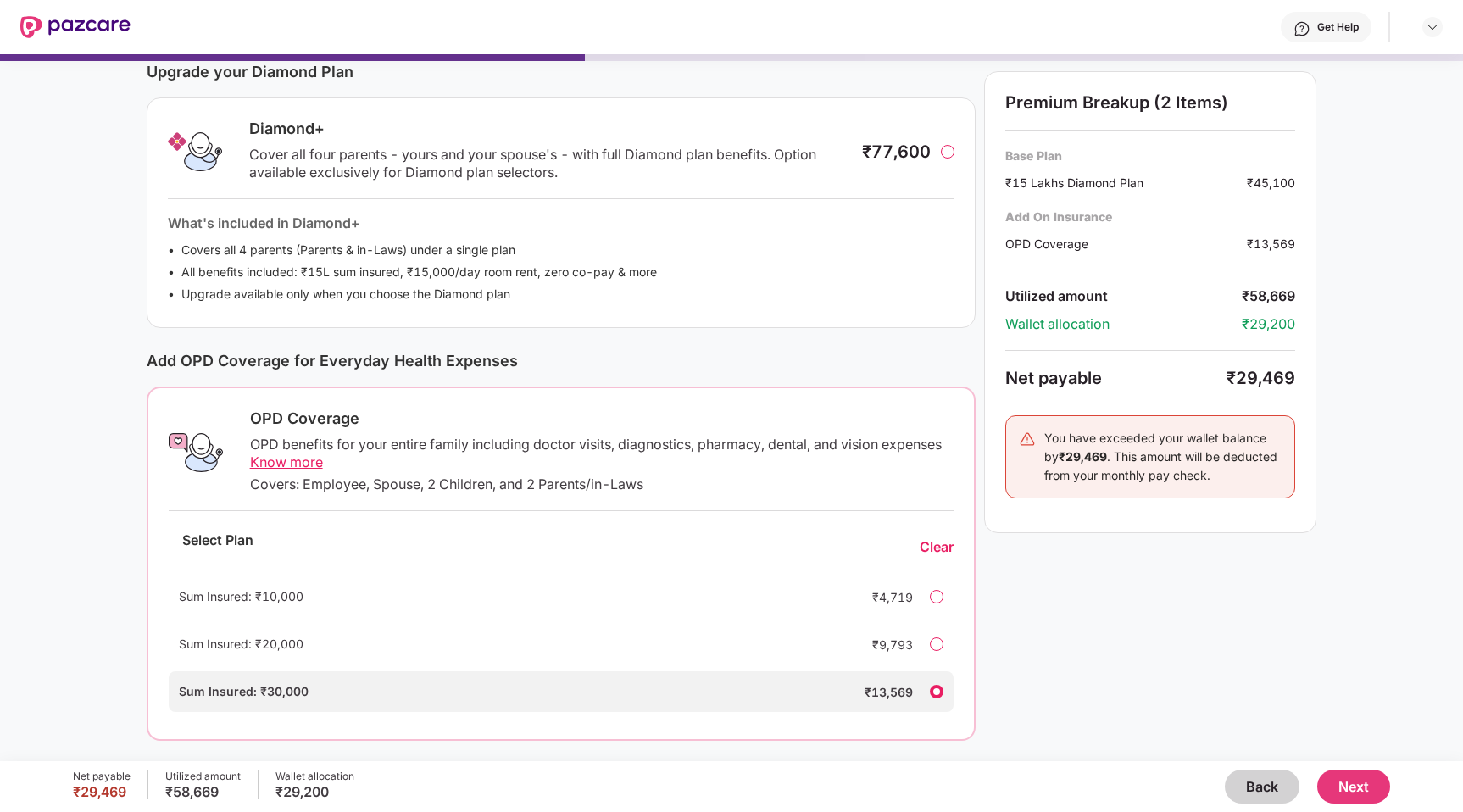
click at [920, 636] on div "Sum Insured: ₹20,000 ₹9,793" at bounding box center [561, 644] width 786 height 41
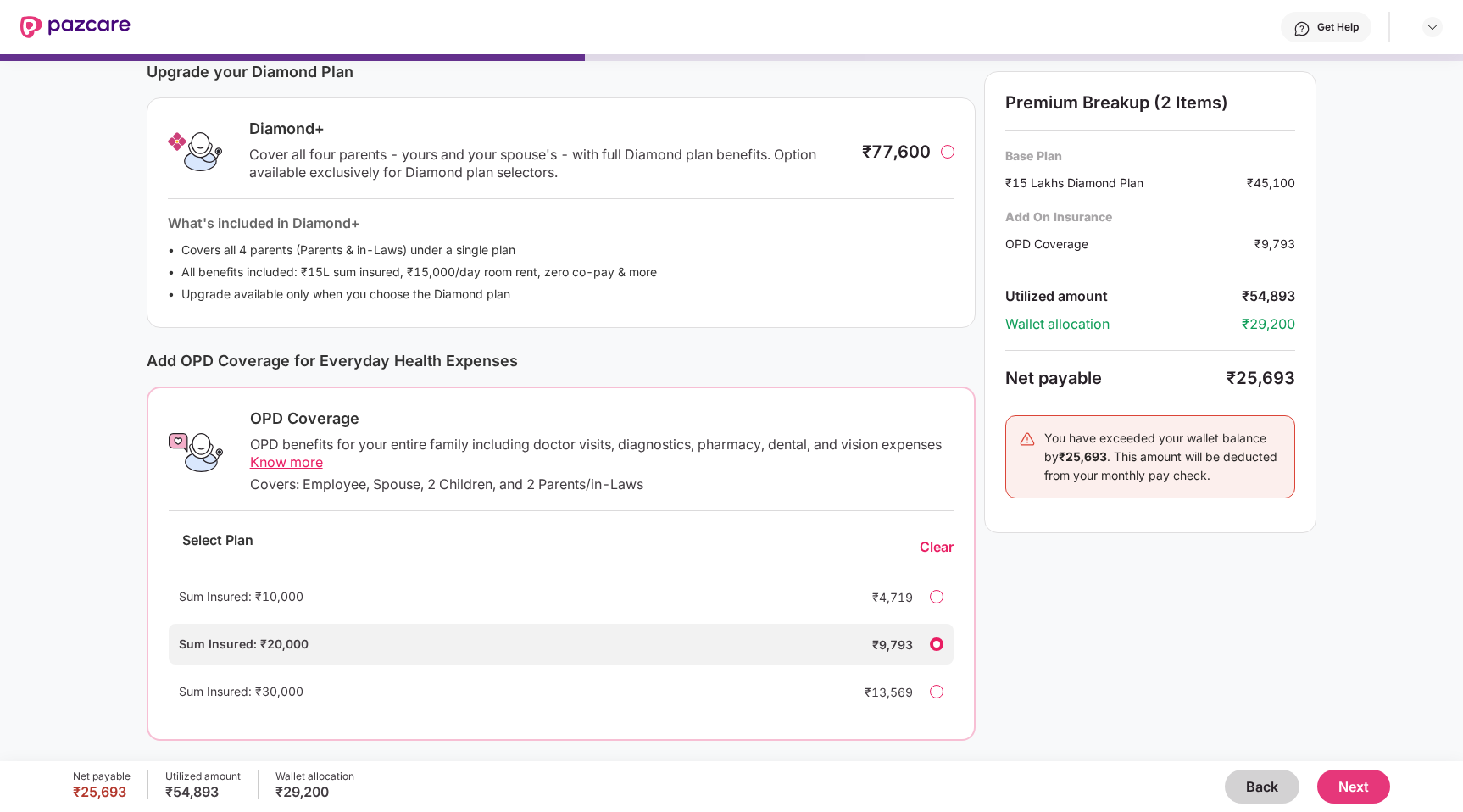
click at [927, 682] on div "Sum Insured: ₹30,000 ₹13,569" at bounding box center [561, 691] width 786 height 41
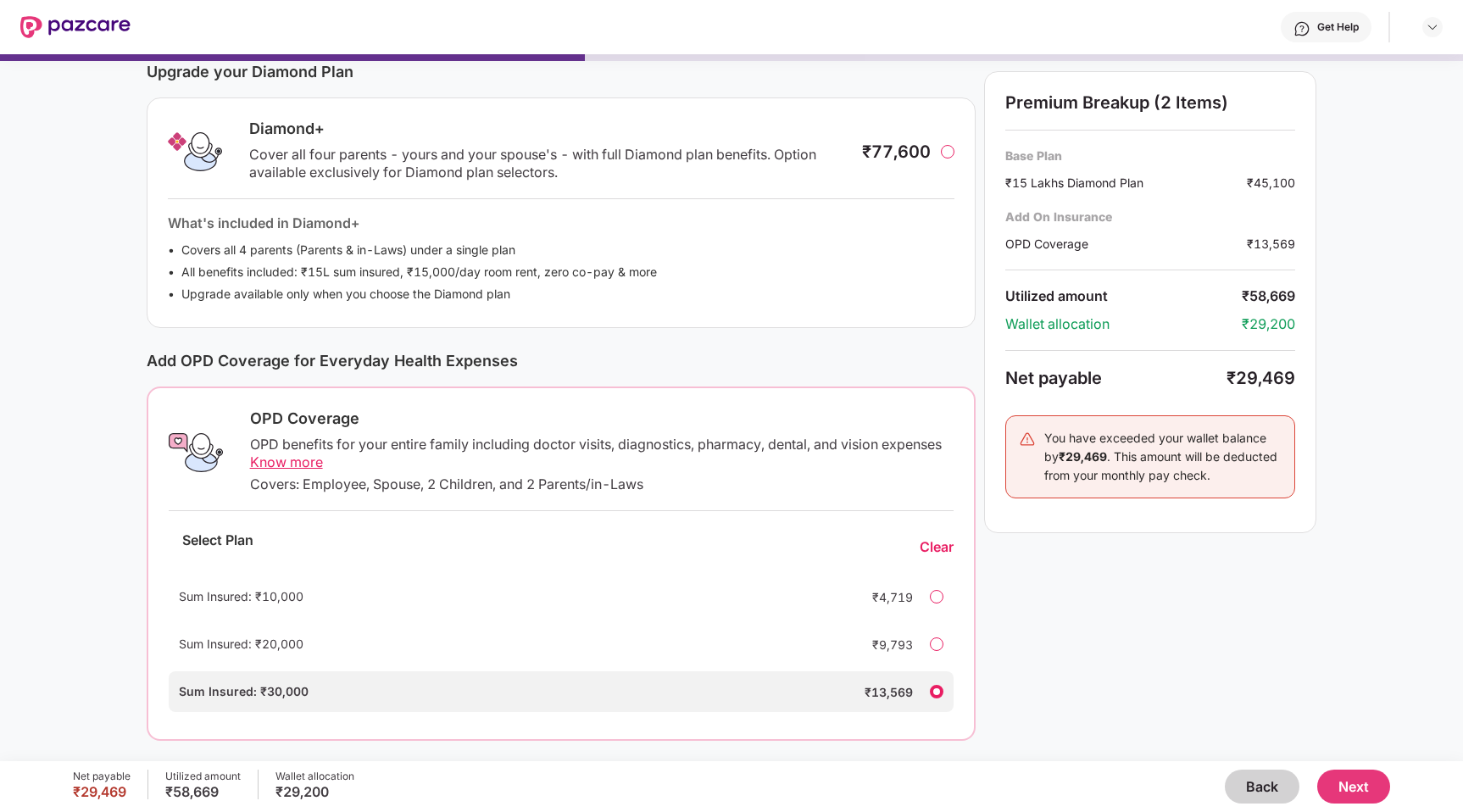
click at [930, 645] on div at bounding box center [935, 643] width 13 height 13
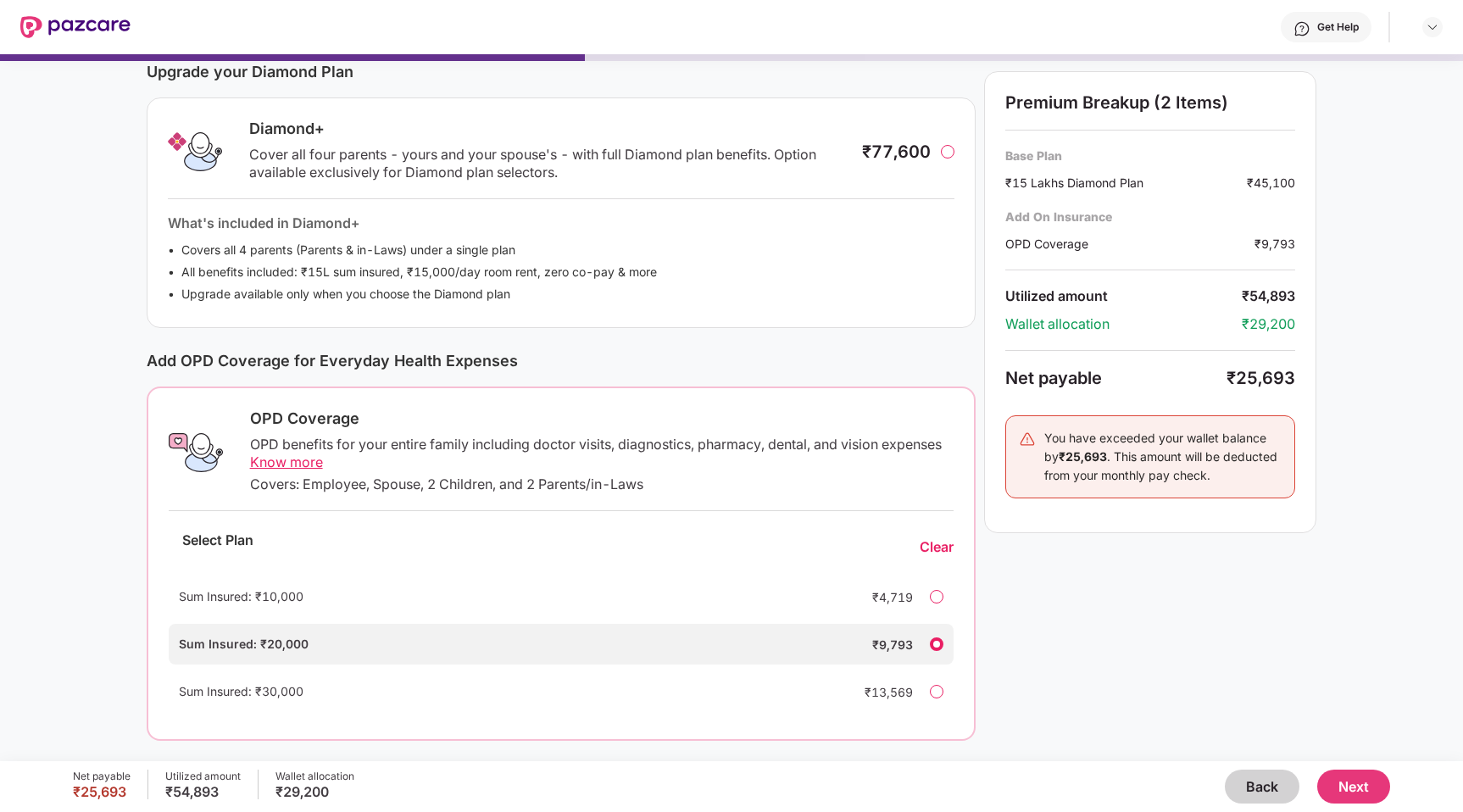
click at [918, 683] on div "Sum Insured: ₹30,000 ₹13,569" at bounding box center [561, 691] width 786 height 41
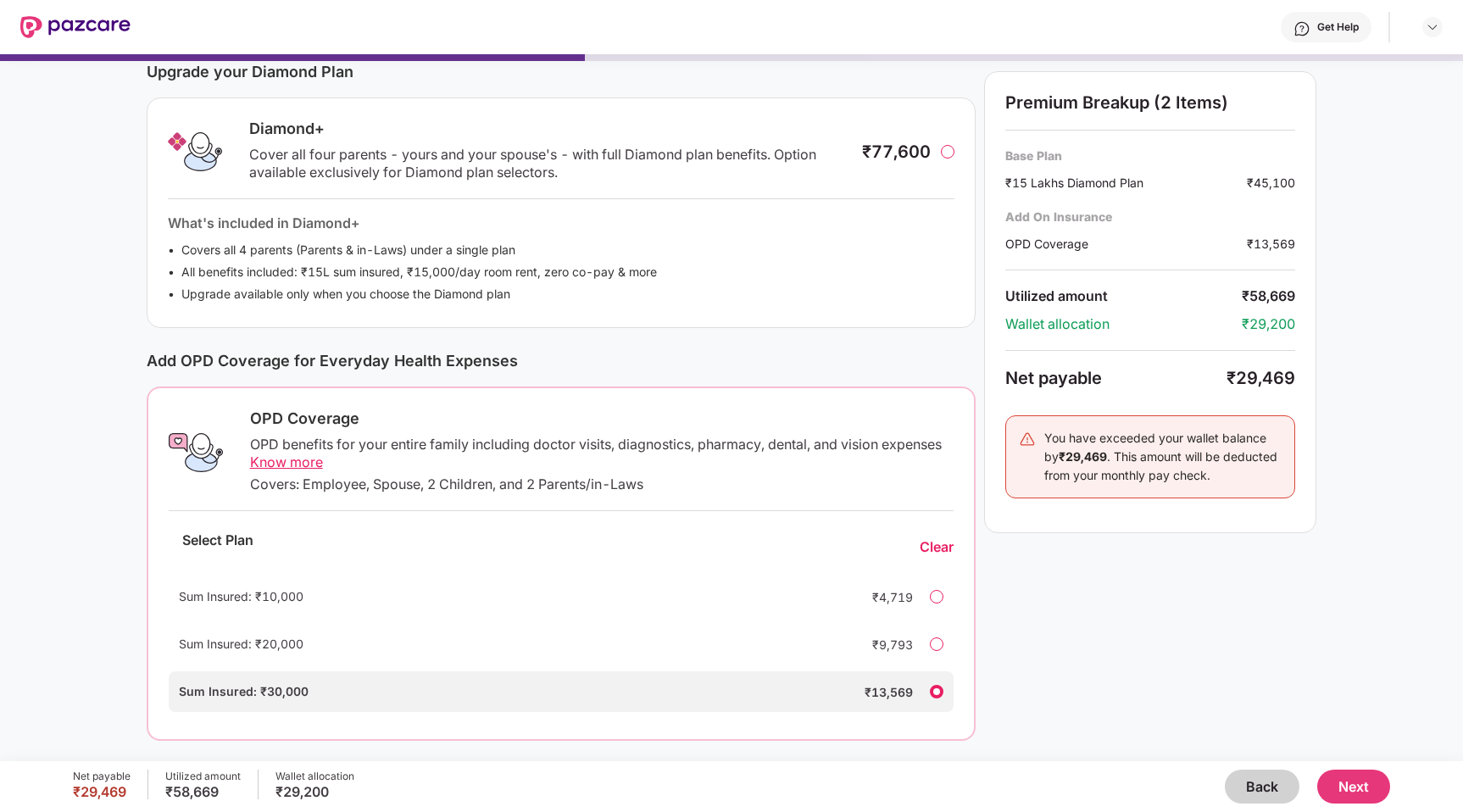
click at [1343, 786] on button "Next" at bounding box center [1353, 786] width 73 height 33
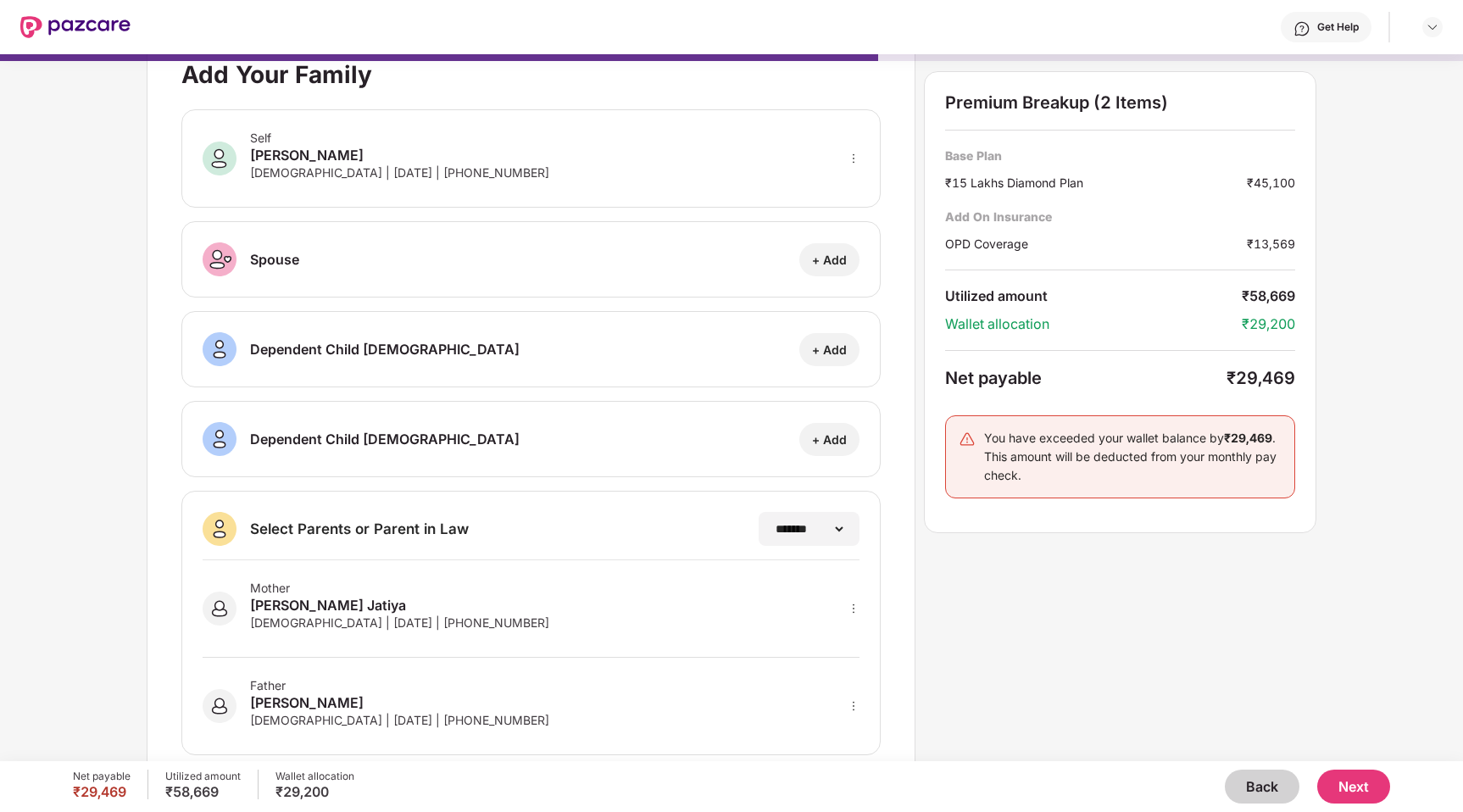
scroll to position [69, 0]
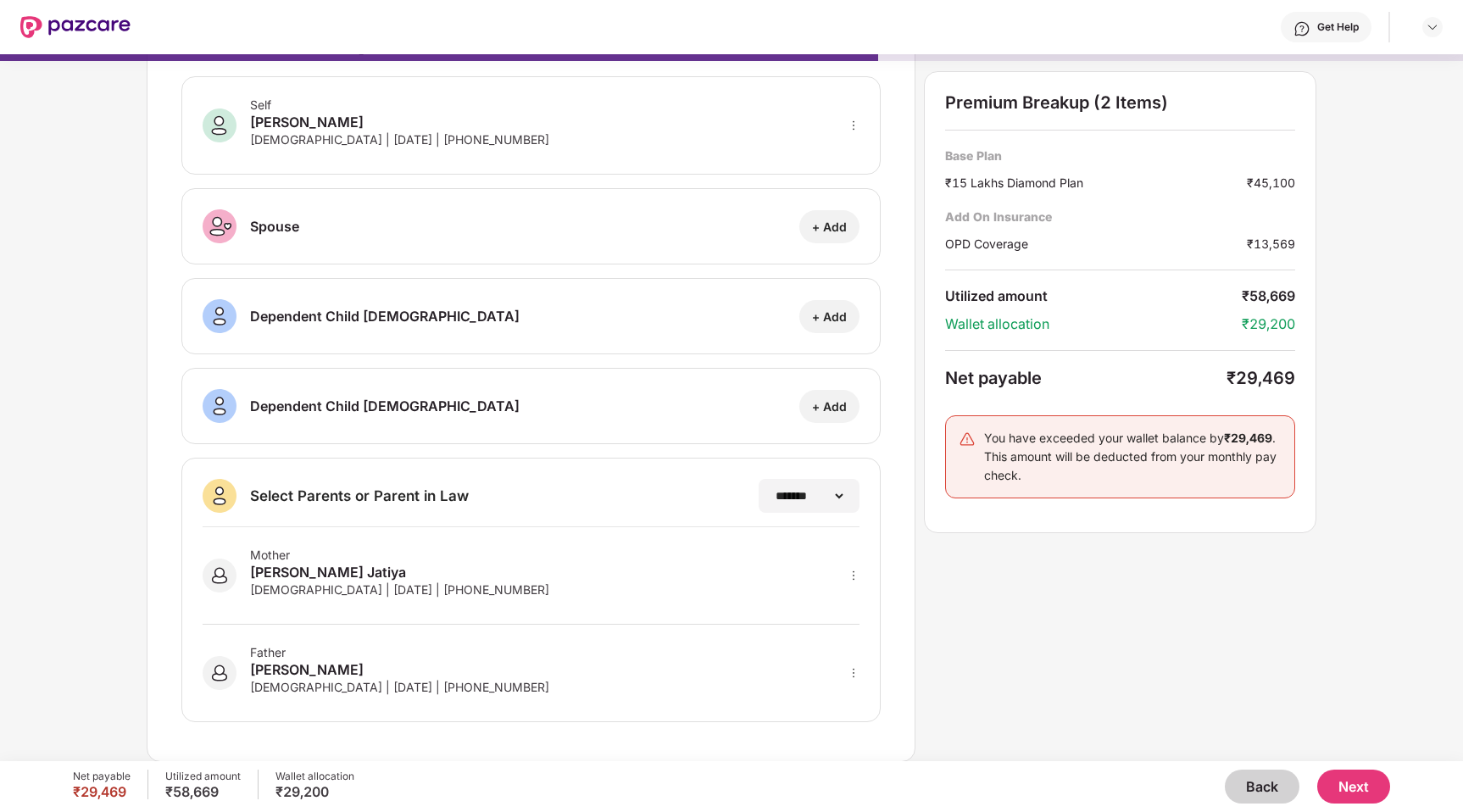
click at [1375, 798] on button "Next" at bounding box center [1353, 786] width 73 height 33
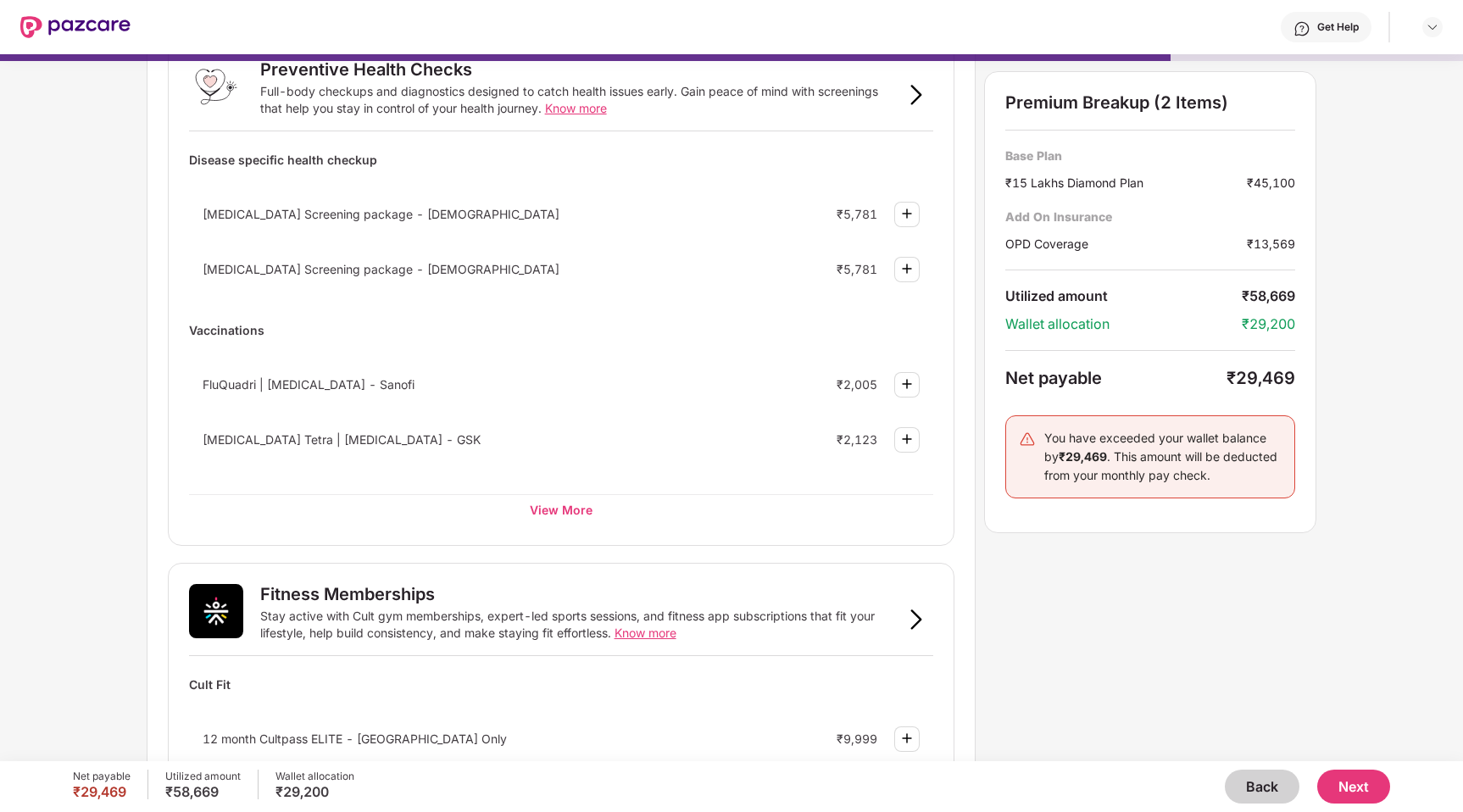
scroll to position [140, 0]
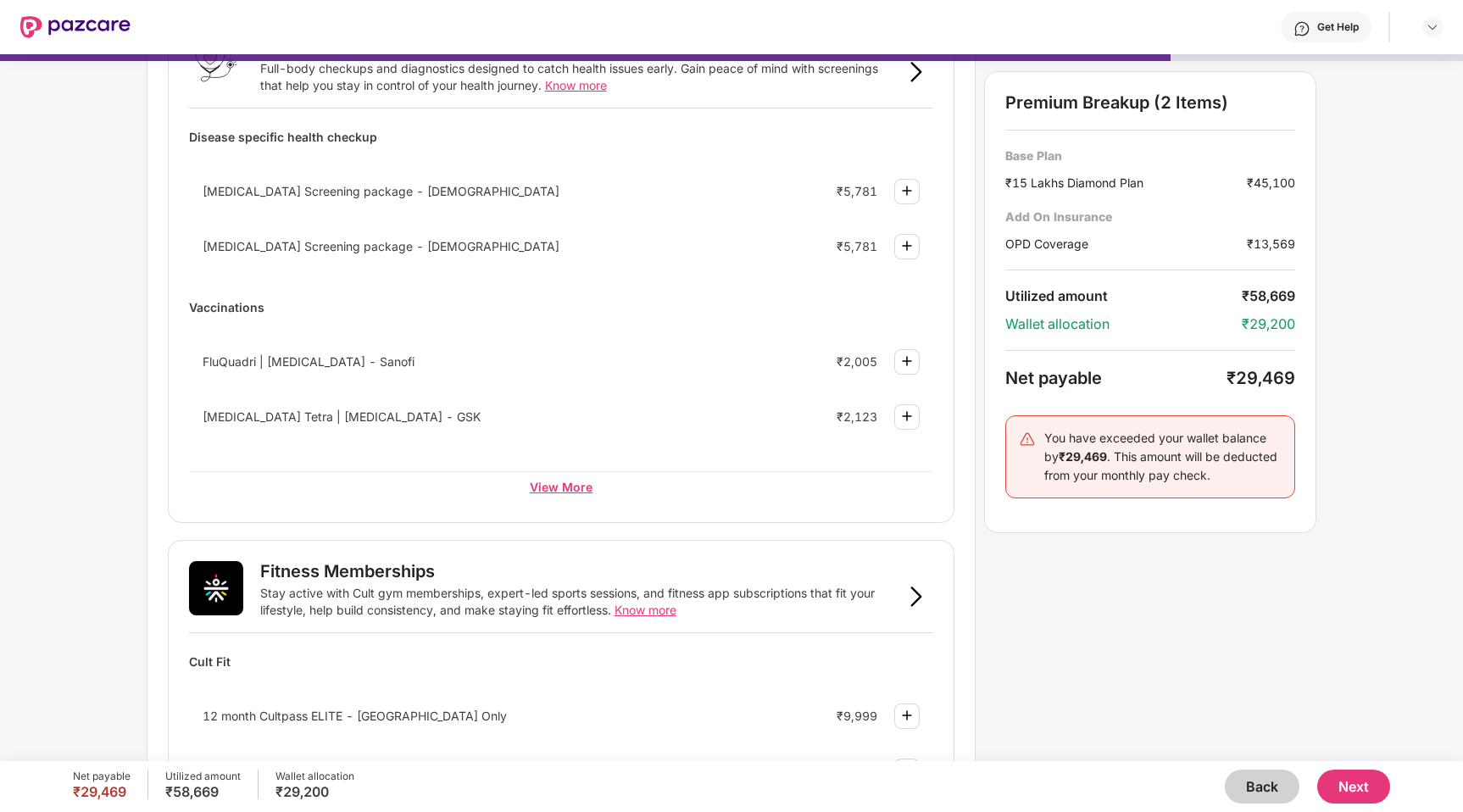
click at [574, 482] on div "View More" at bounding box center [562, 486] width 745 height 31
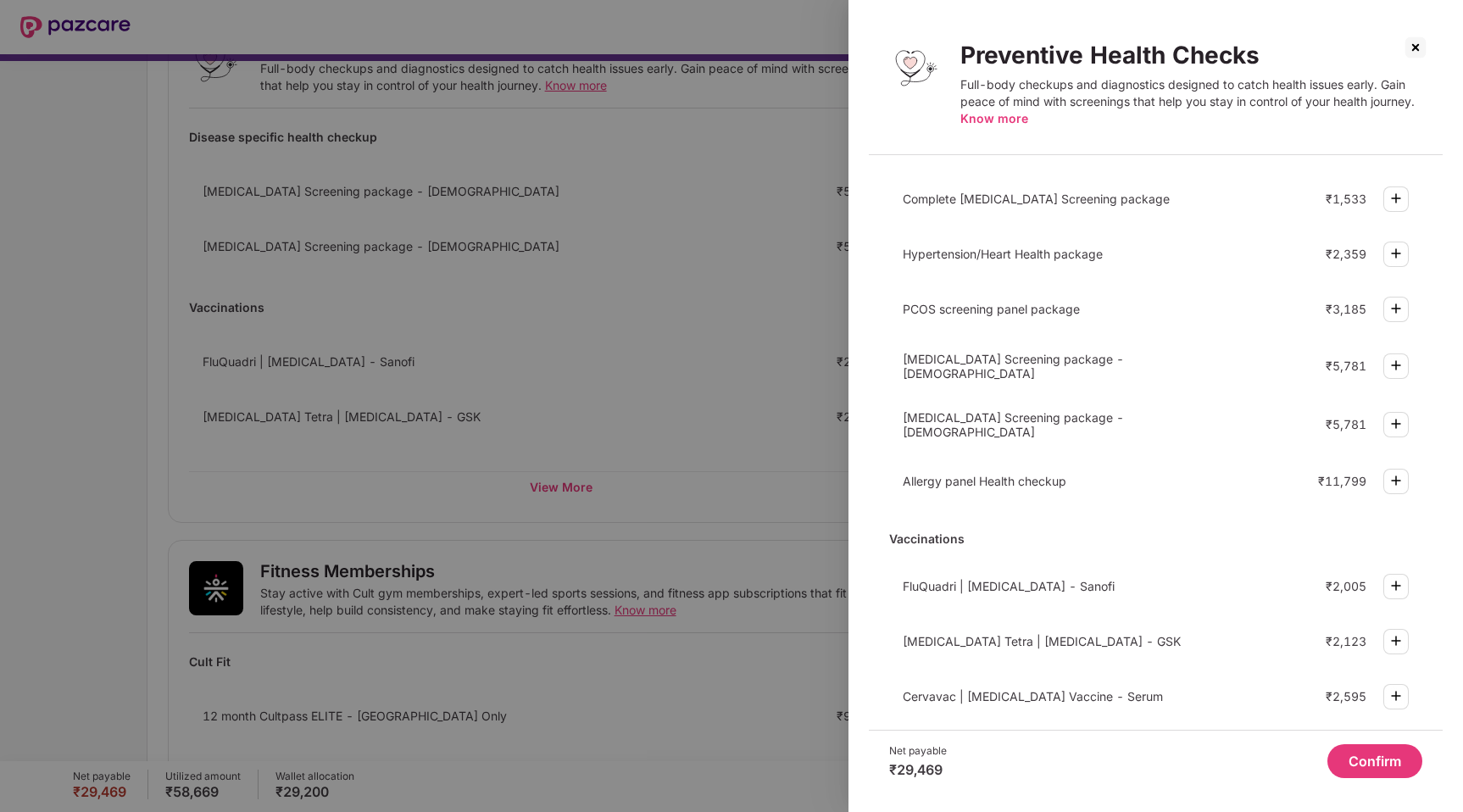
scroll to position [0, 0]
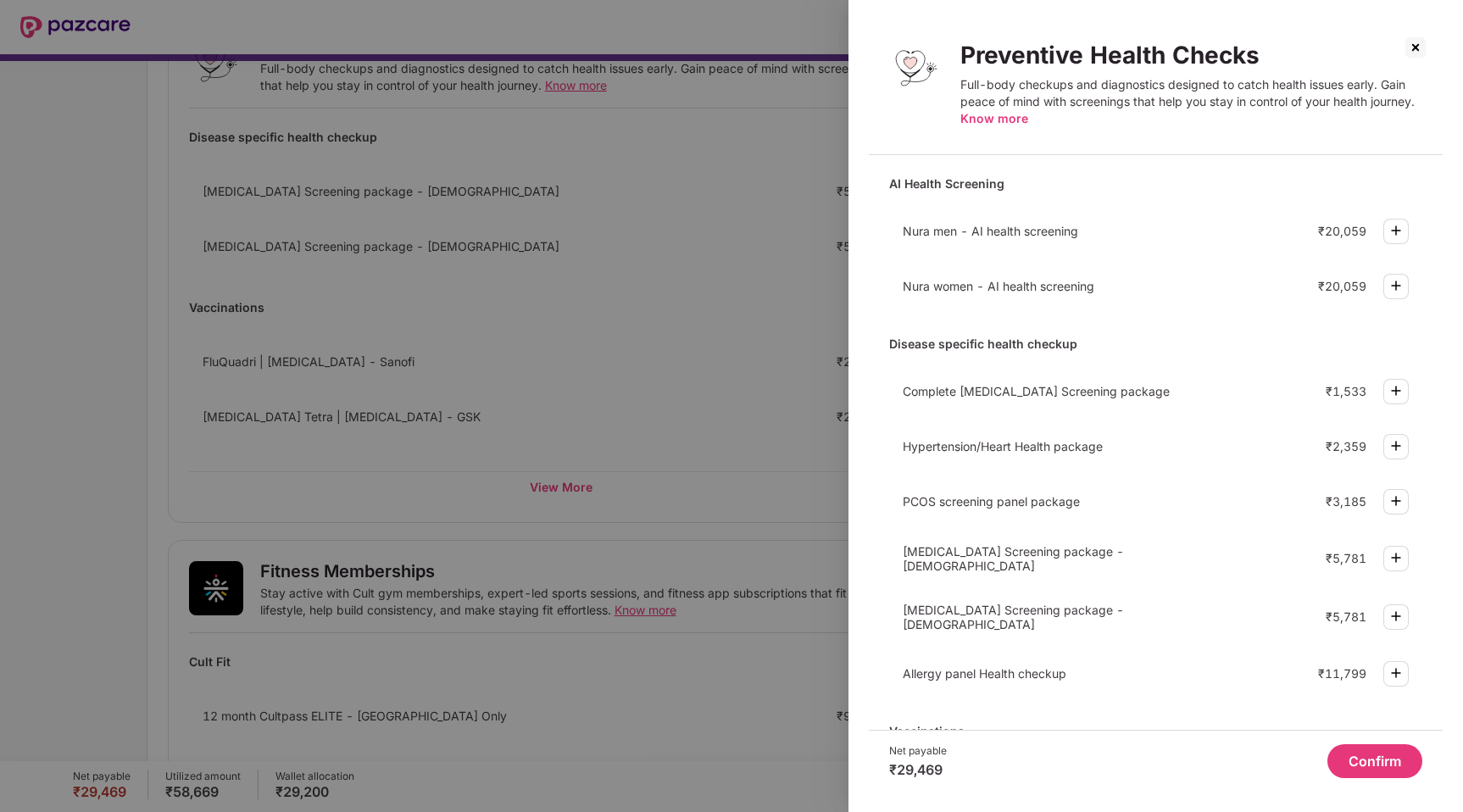
click at [1409, 41] on img at bounding box center [1415, 47] width 27 height 27
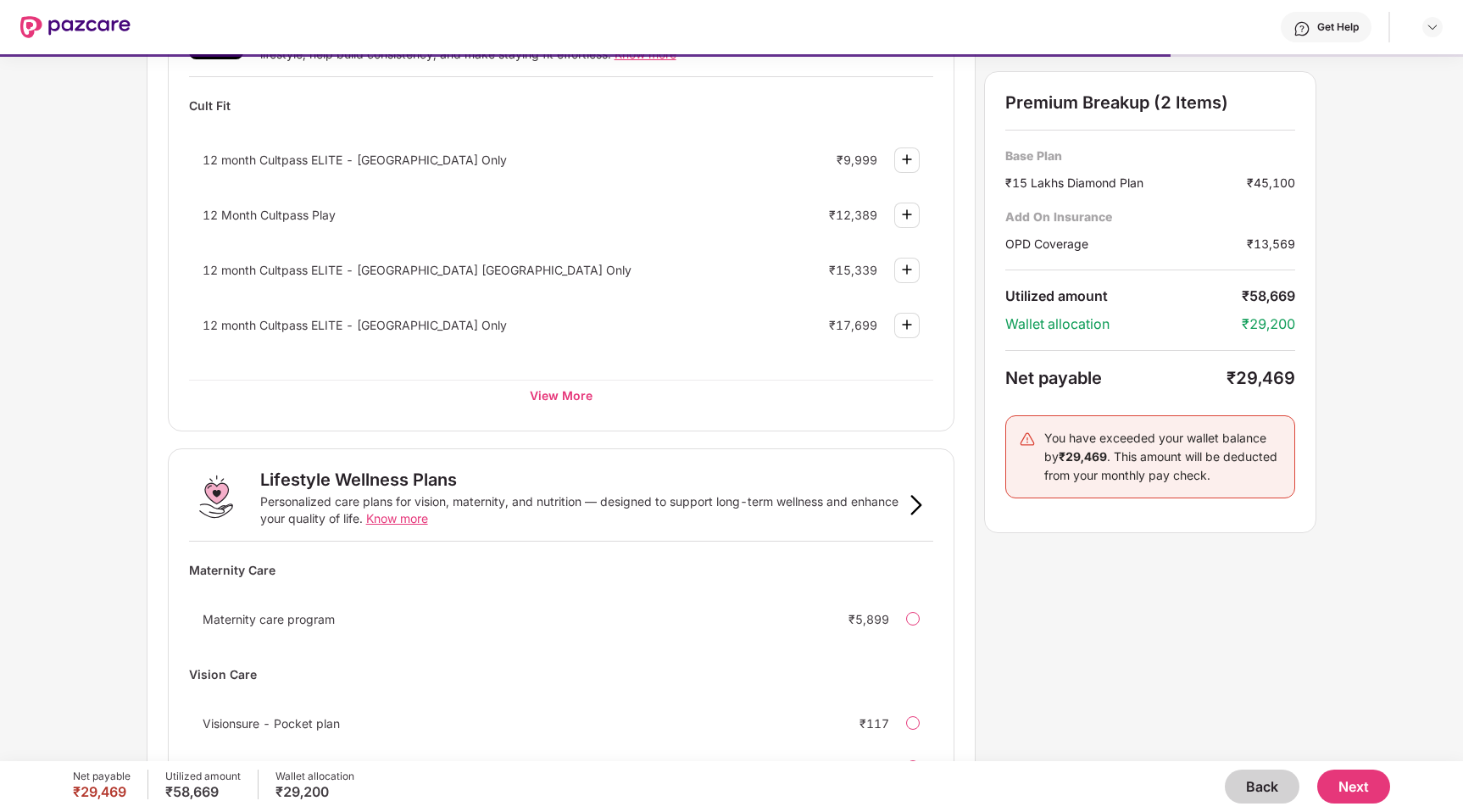
scroll to position [823, 0]
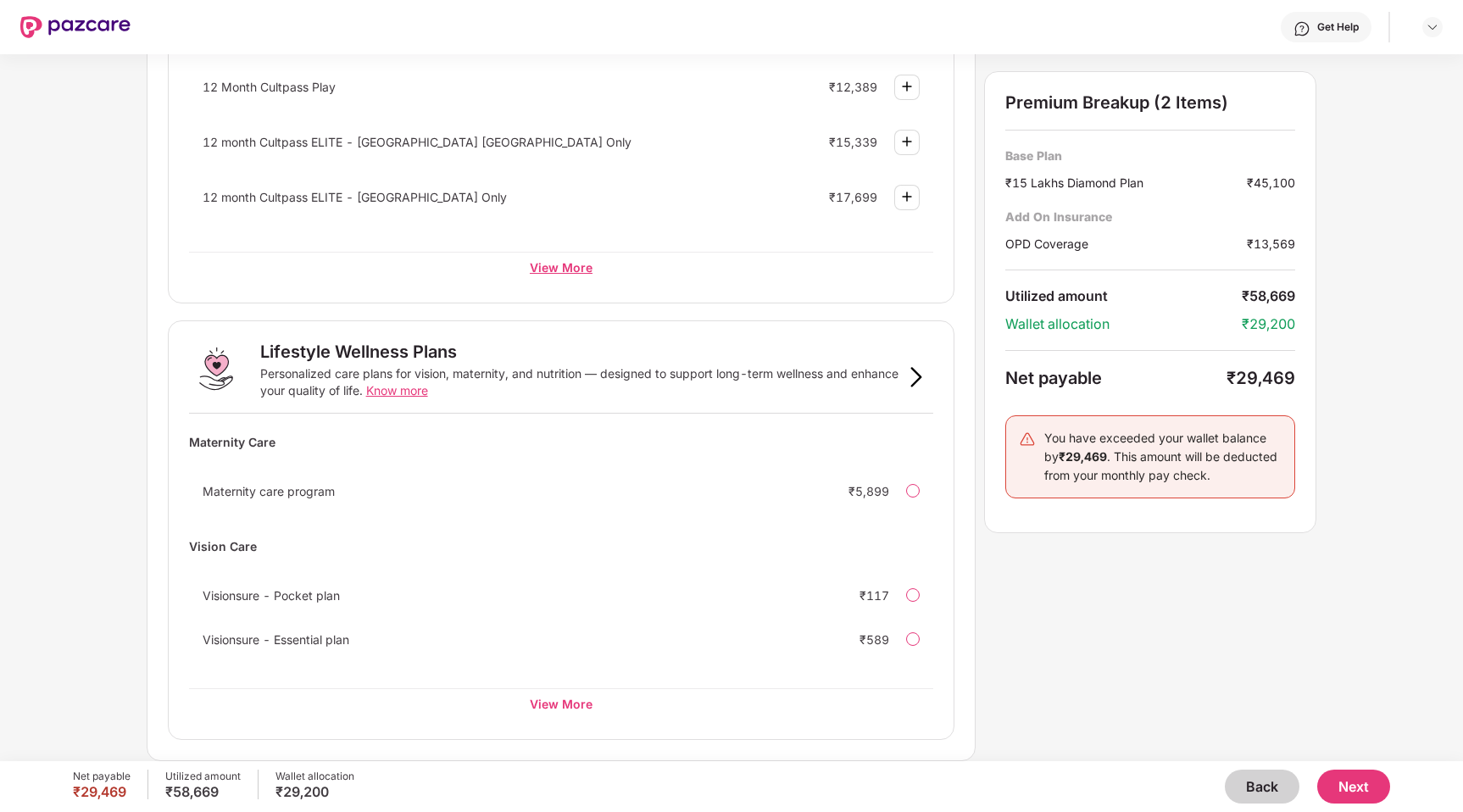
click at [550, 276] on div "View More" at bounding box center [562, 267] width 745 height 31
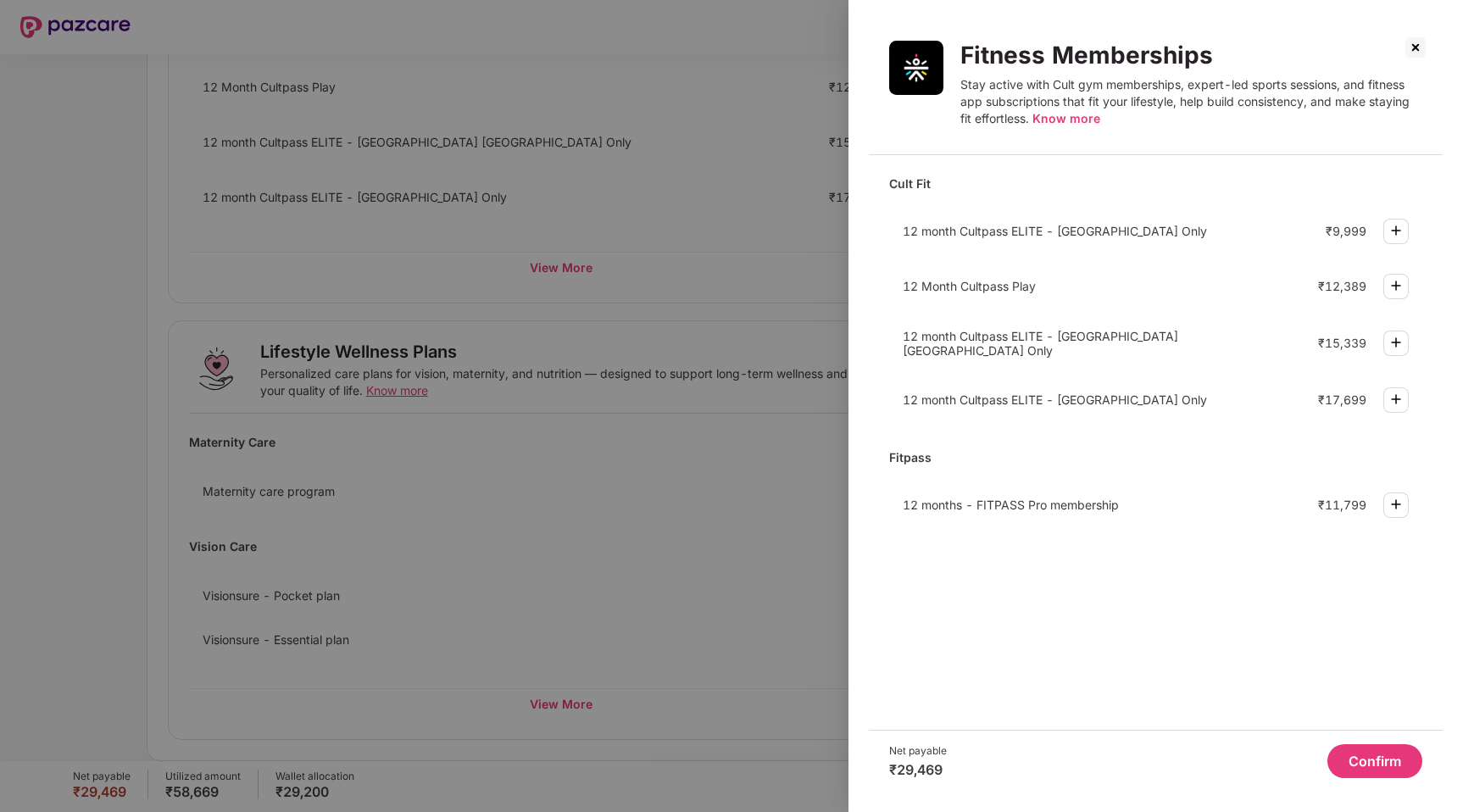
click at [1412, 53] on img at bounding box center [1415, 47] width 27 height 27
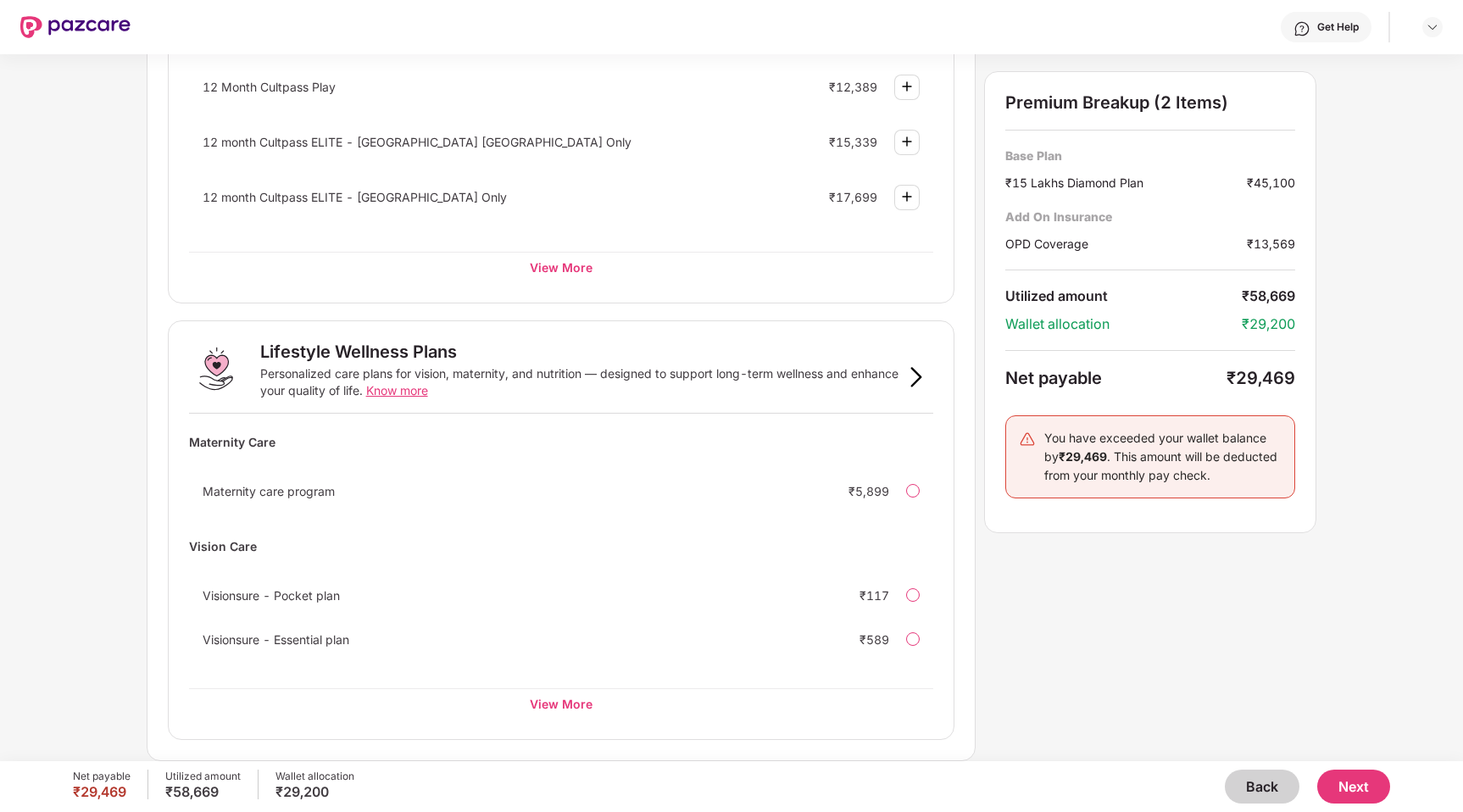
click at [1366, 788] on button "Next" at bounding box center [1353, 786] width 73 height 33
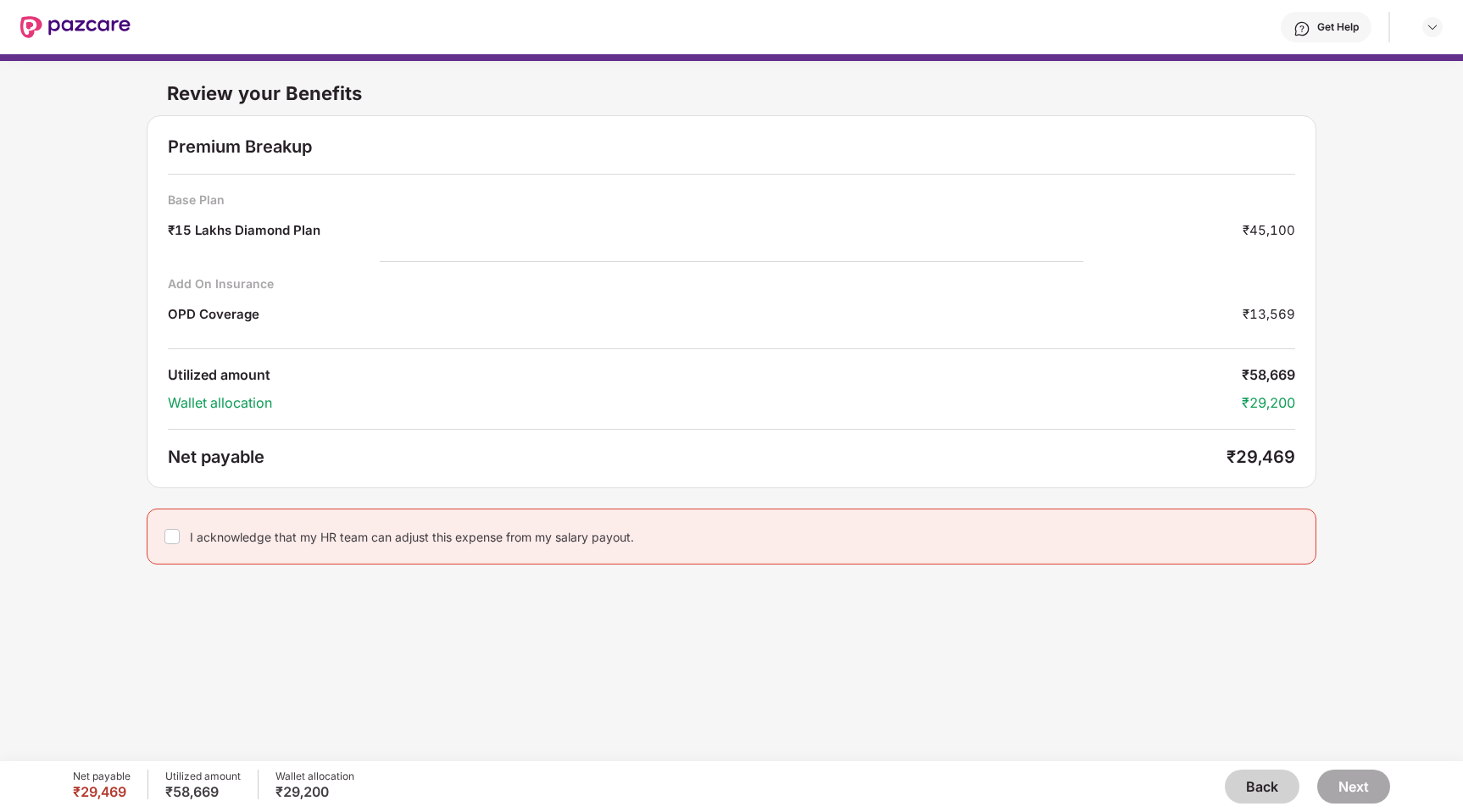
click at [236, 535] on div "I acknowledge that my HR team can adjust this expense from my salary payout." at bounding box center [412, 536] width 444 height 16
click at [1355, 787] on button "Next" at bounding box center [1353, 786] width 73 height 33
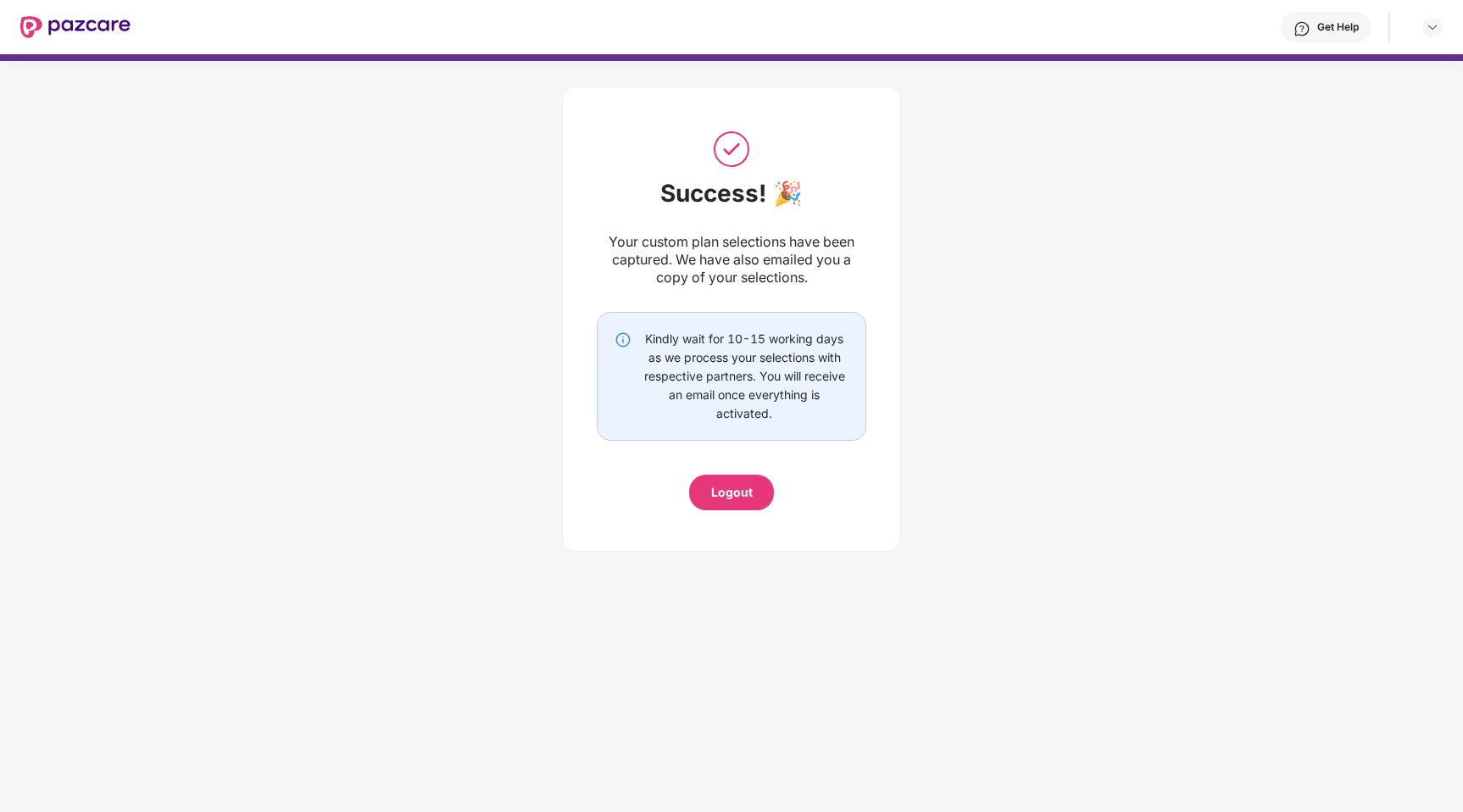
click at [739, 491] on div "Logout" at bounding box center [731, 491] width 41 height 18
